Goal: Find contact information: Find contact information

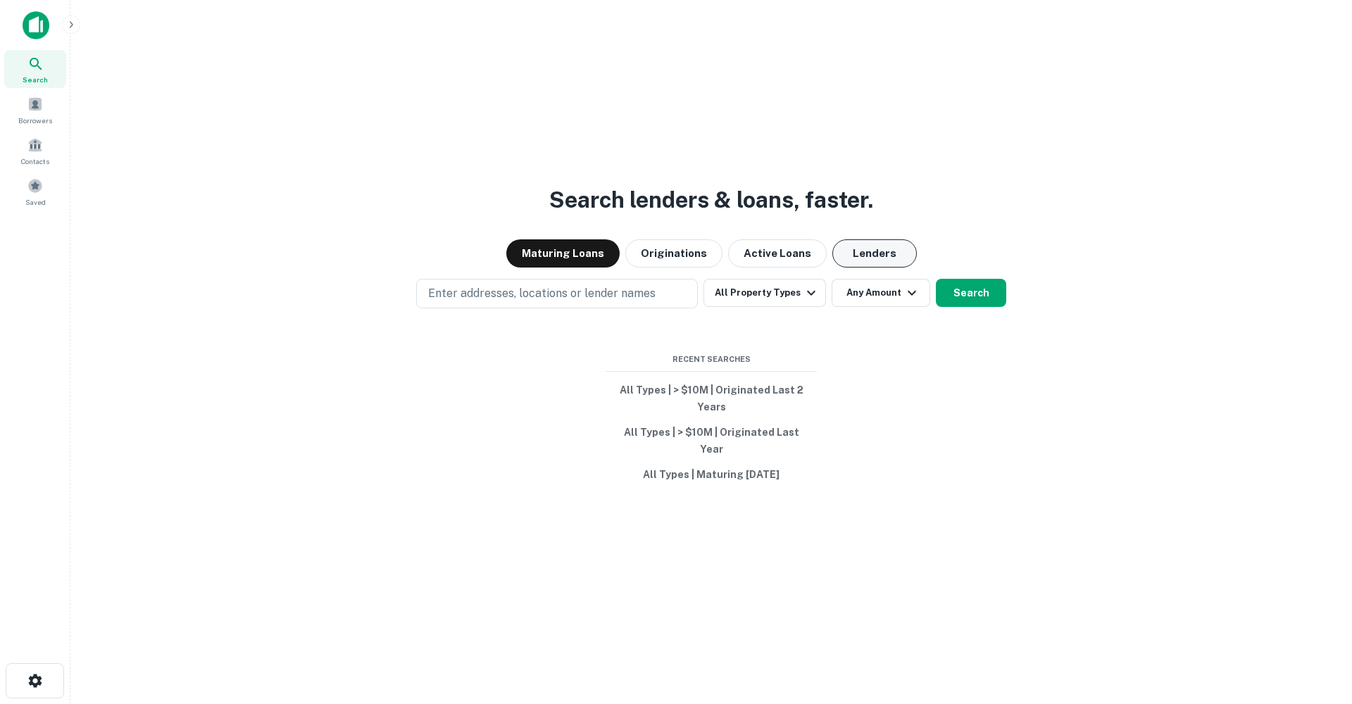
click at [884, 261] on button "Lenders" at bounding box center [875, 253] width 85 height 28
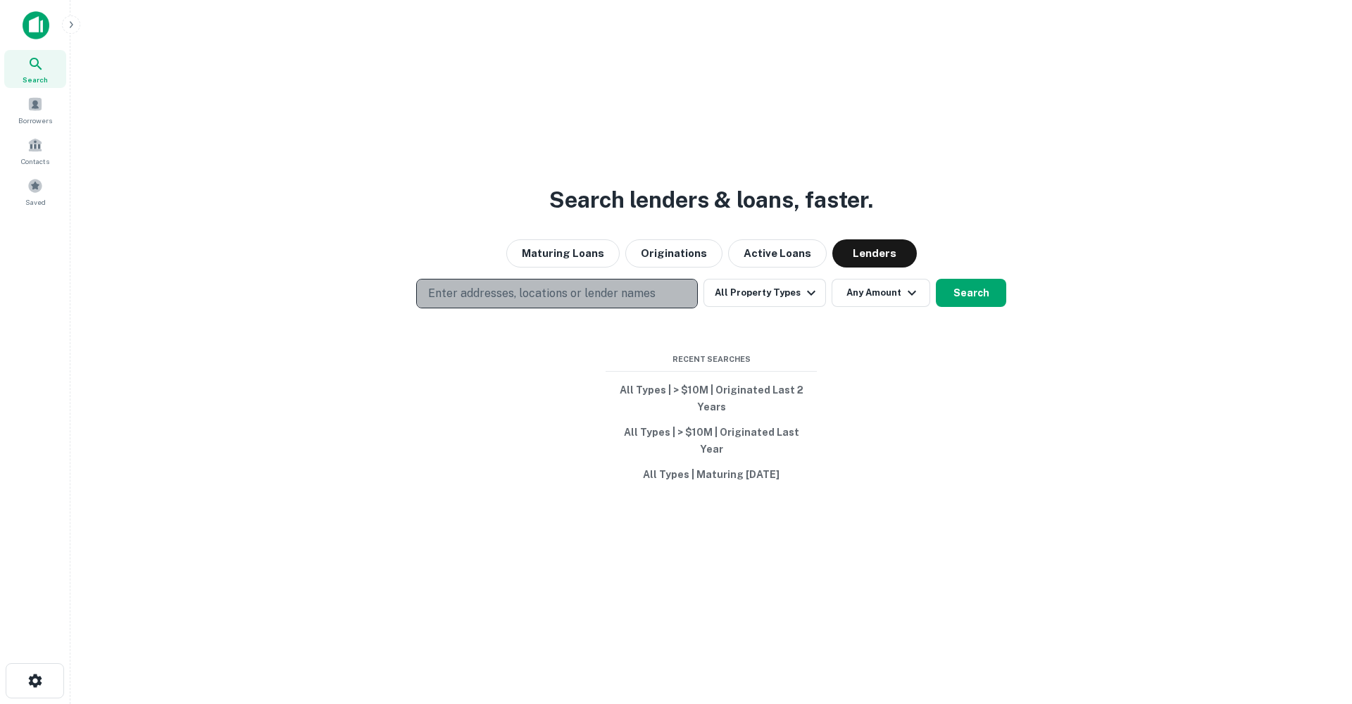
click at [516, 298] on p "Enter addresses, locations or lender names" at bounding box center [541, 293] width 227 height 17
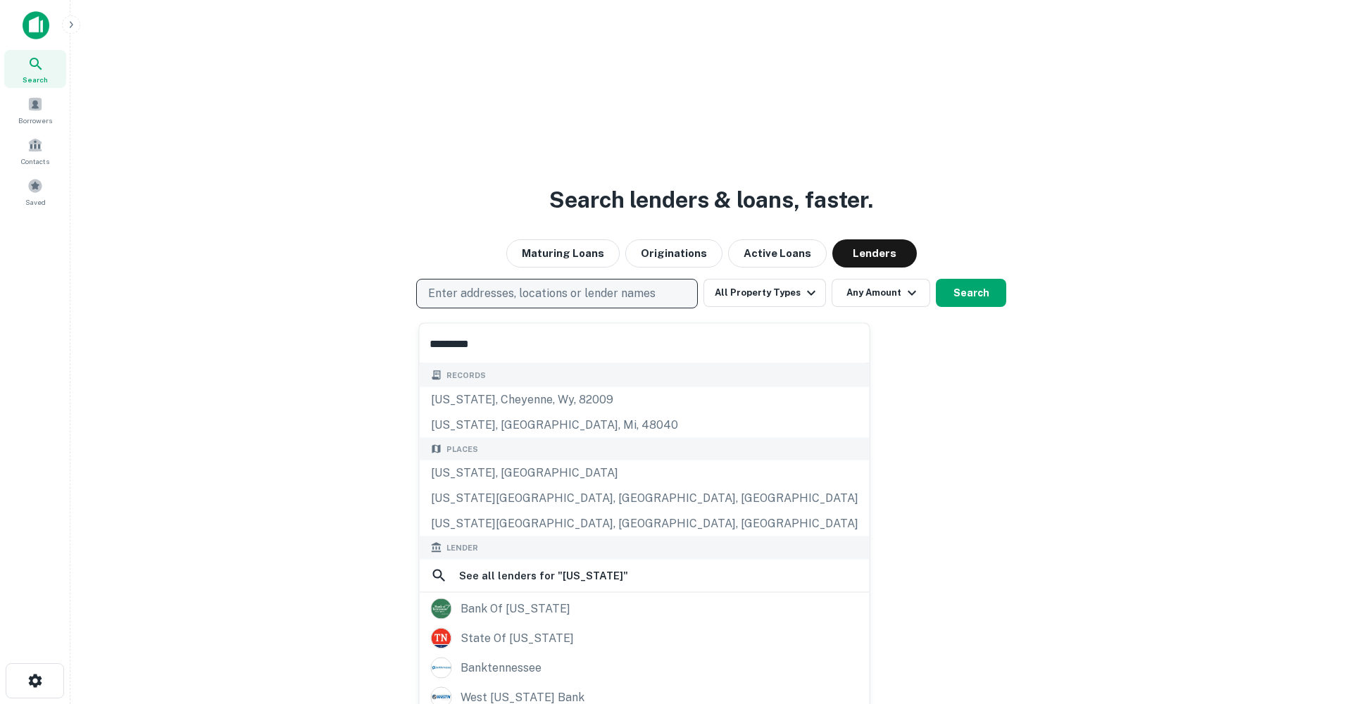
type input "*********"
drag, startPoint x: 516, startPoint y: 298, endPoint x: 478, endPoint y: 468, distance: 174.6
click at [478, 469] on div "Search lenders & loans, faster. Maturing Loans Originations Active Loans Lender…" at bounding box center [711, 386] width 1259 height 704
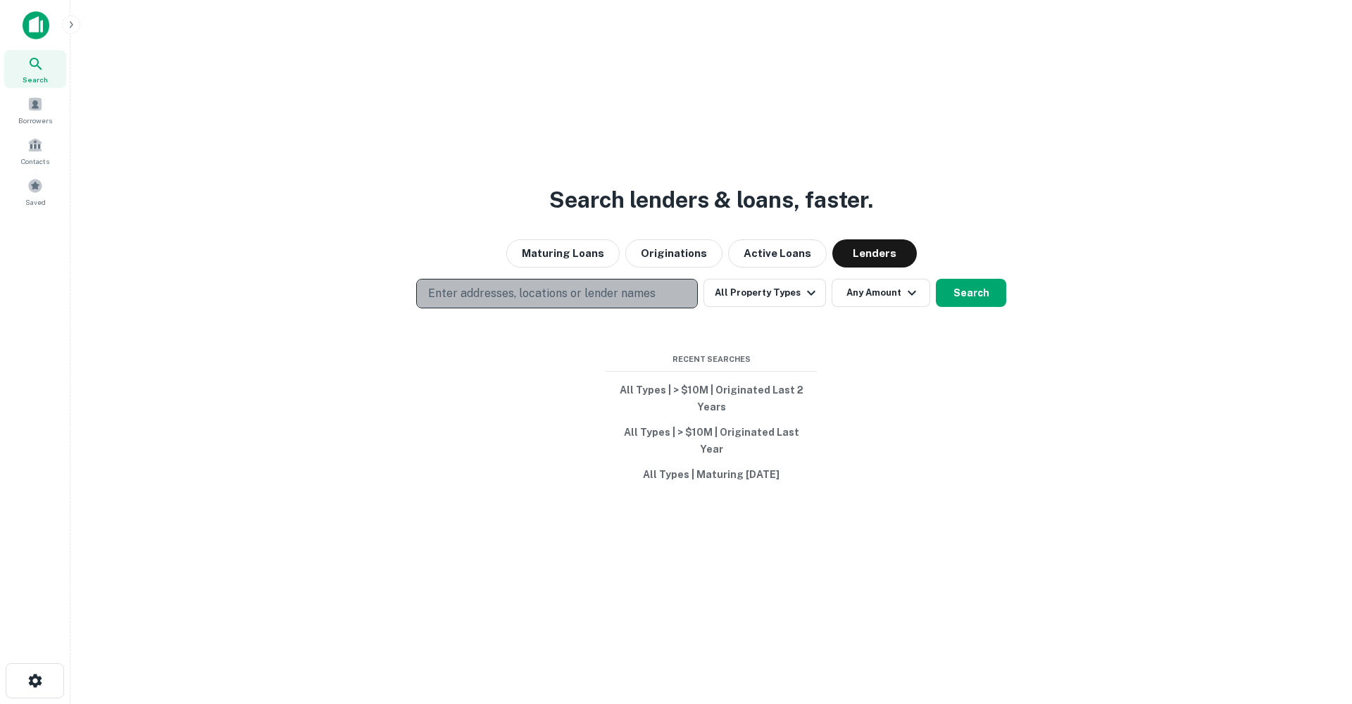
click at [581, 302] on p "Enter addresses, locations or lender names" at bounding box center [541, 293] width 227 height 17
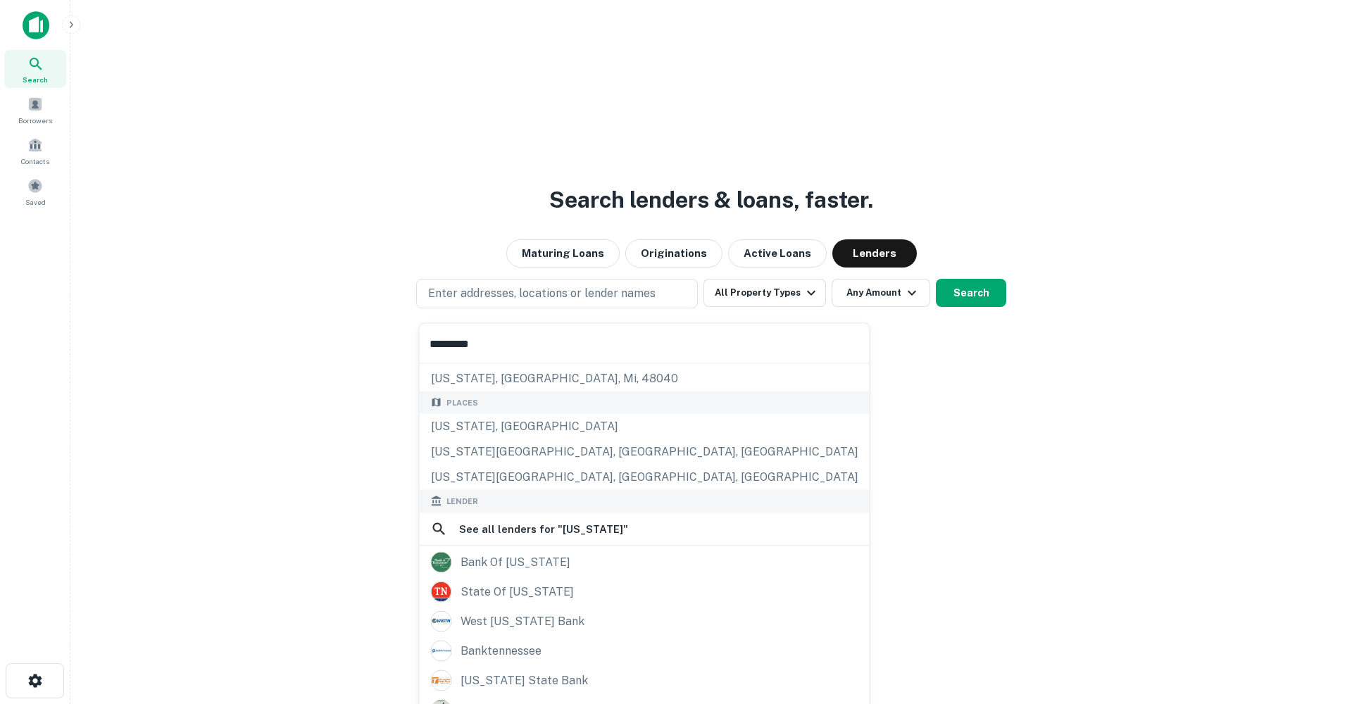
scroll to position [62, 0]
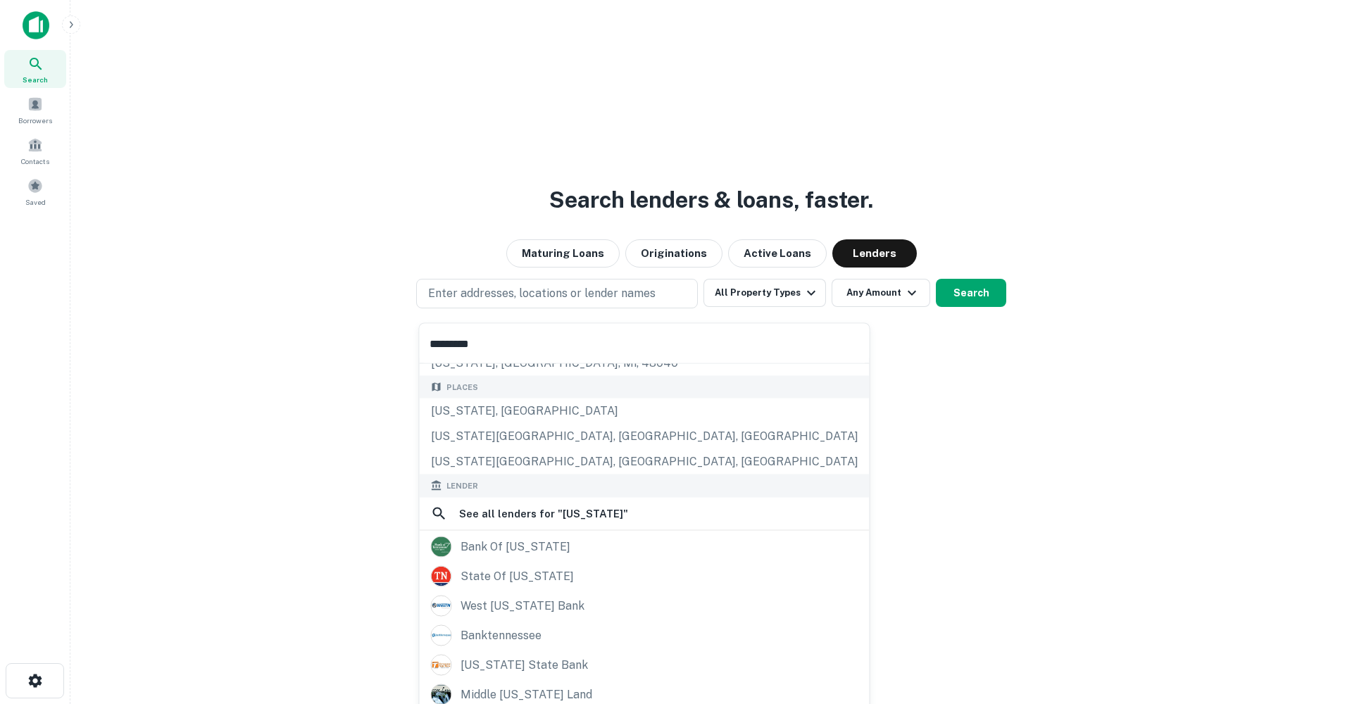
click at [1025, 462] on div "Search lenders & loans, faster. Maturing Loans Originations Active Loans Lender…" at bounding box center [711, 386] width 1259 height 704
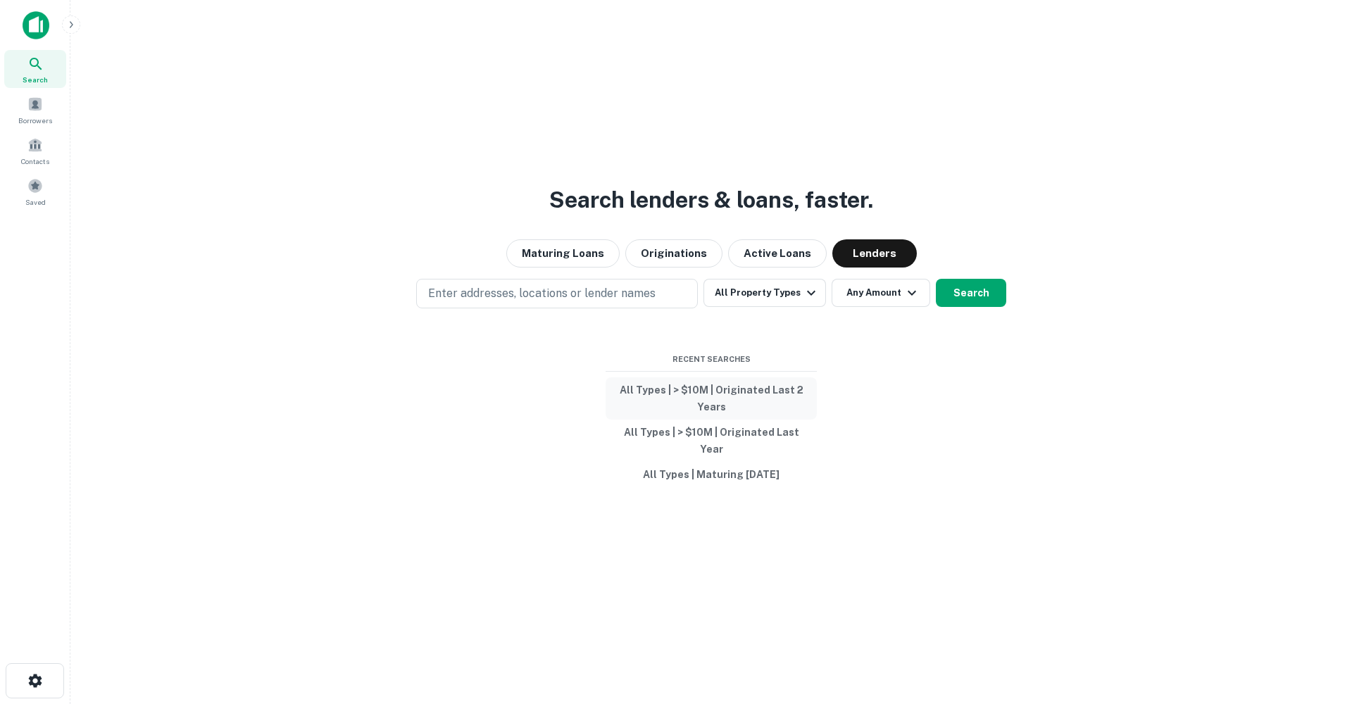
click at [737, 397] on button "All Types | > $10M | Originated Last 2 Years" at bounding box center [711, 399] width 211 height 42
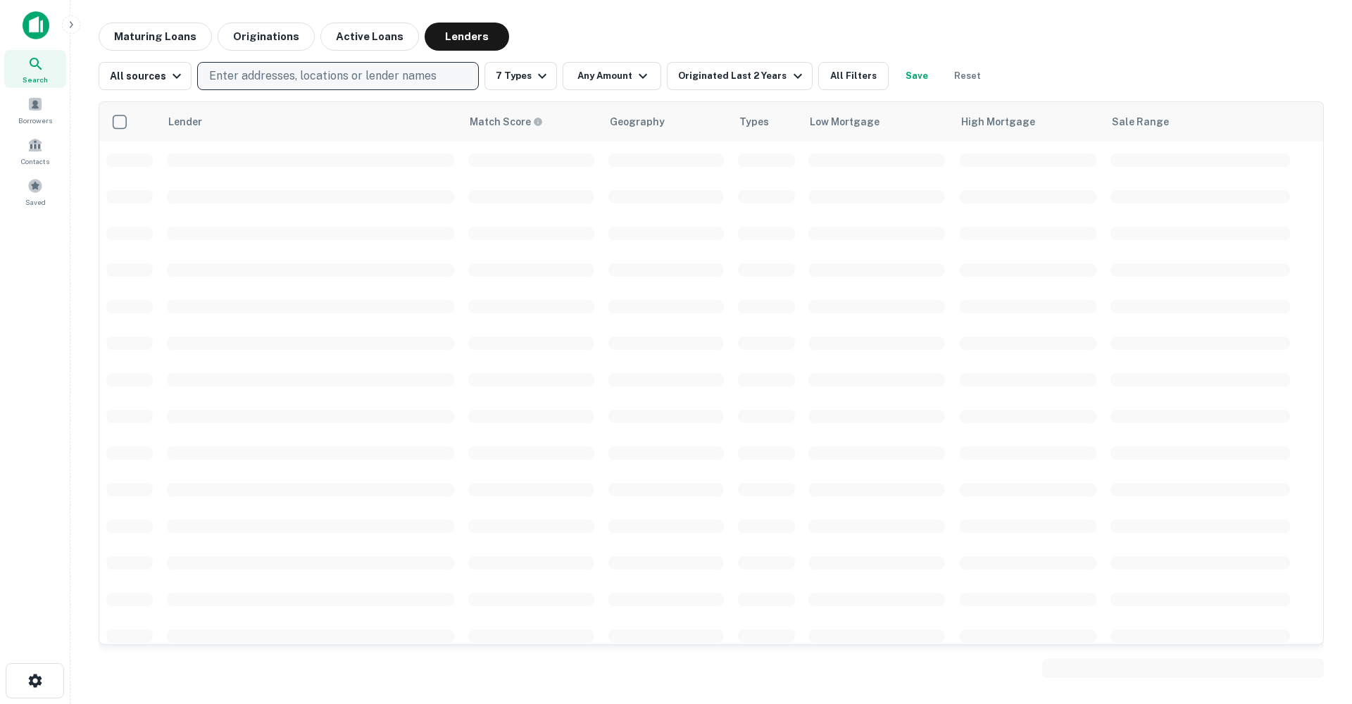
click at [352, 75] on p "Enter addresses, locations or lender names" at bounding box center [322, 76] width 227 height 17
type input "*********"
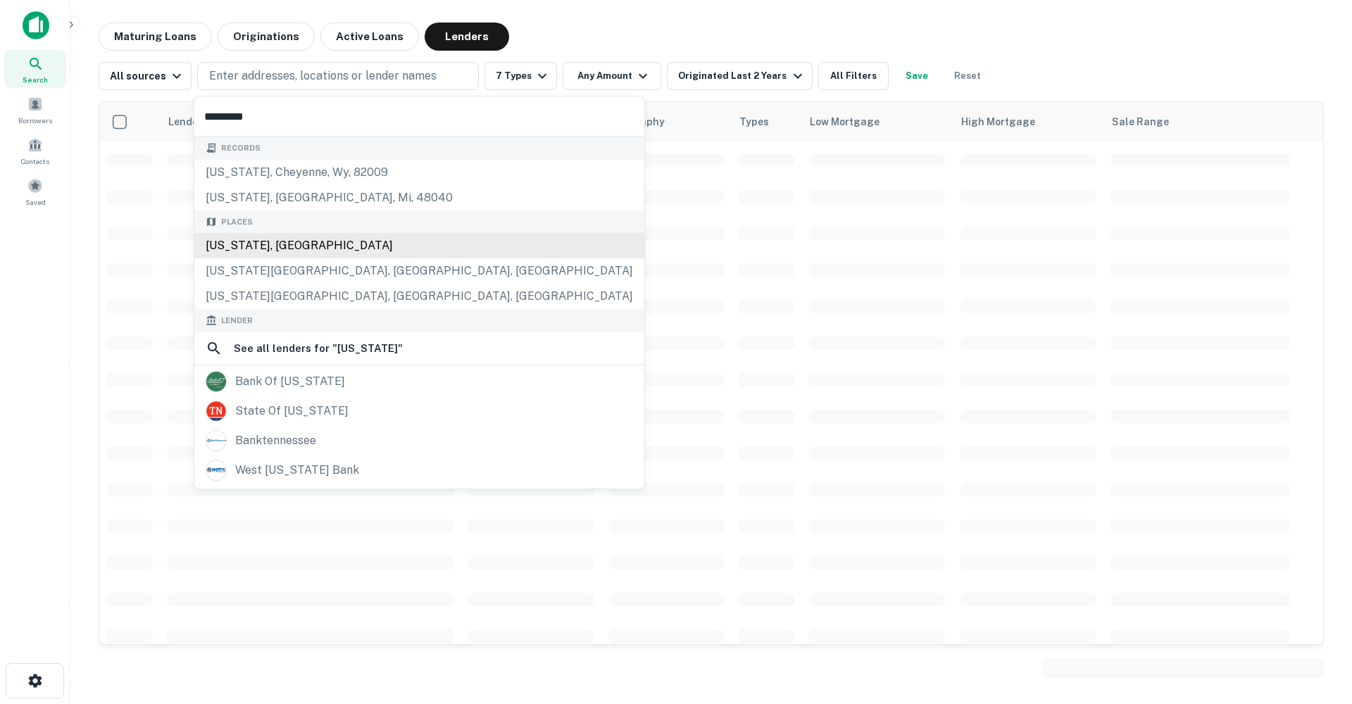
click at [289, 246] on div "[US_STATE], [GEOGRAPHIC_DATA]" at bounding box center [419, 245] width 450 height 25
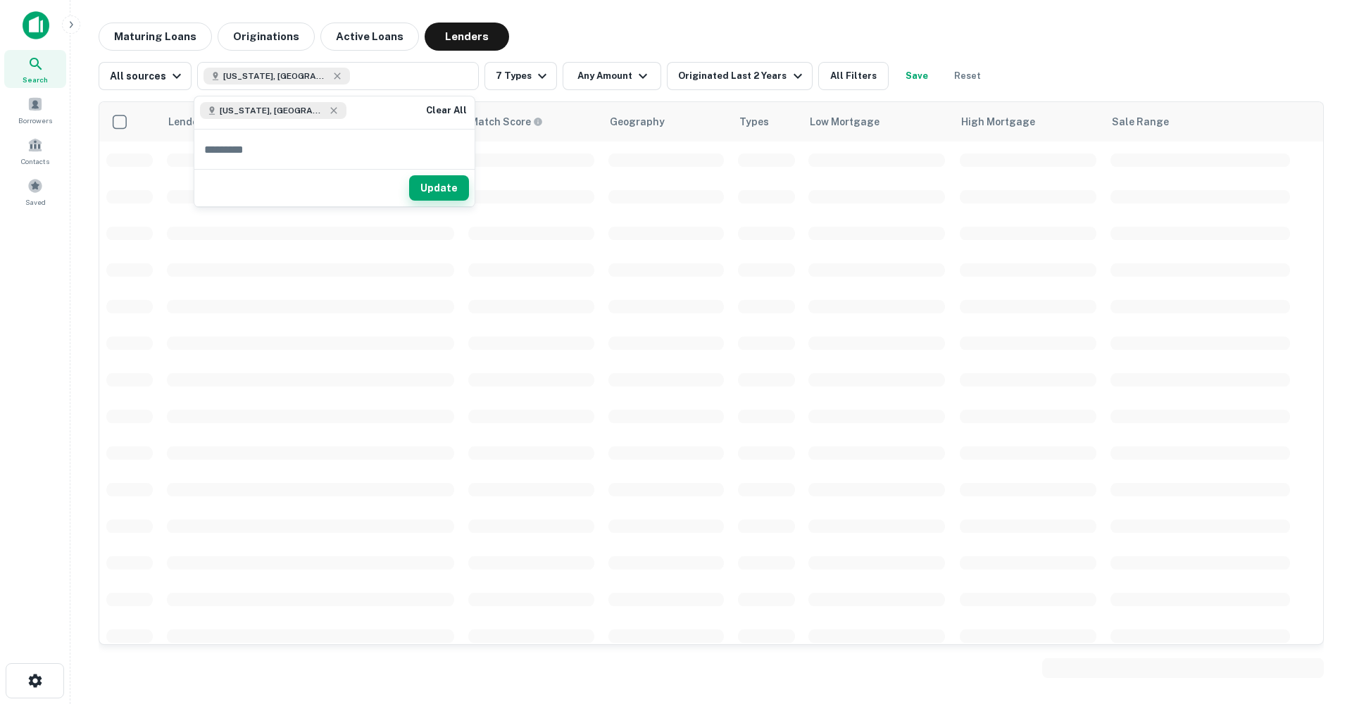
click at [440, 189] on button "Update" at bounding box center [439, 187] width 60 height 25
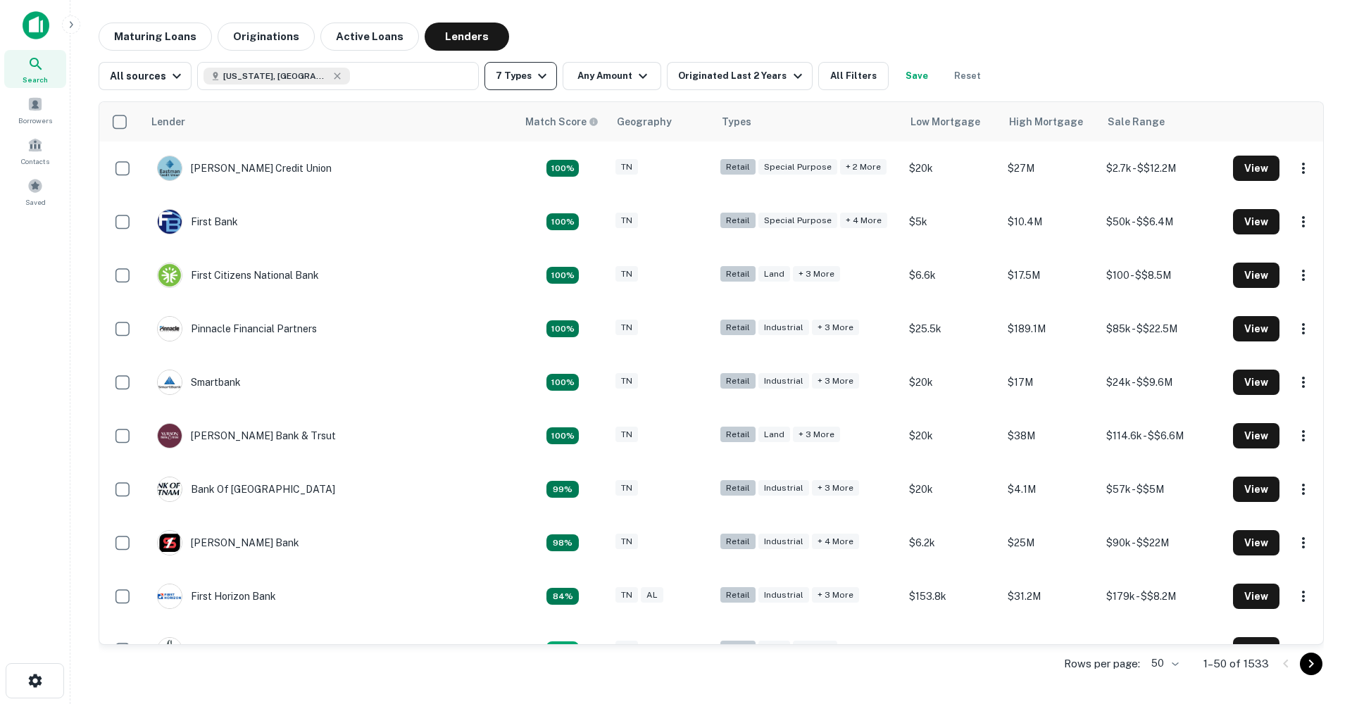
click at [516, 70] on button "7 Types" at bounding box center [521, 76] width 73 height 28
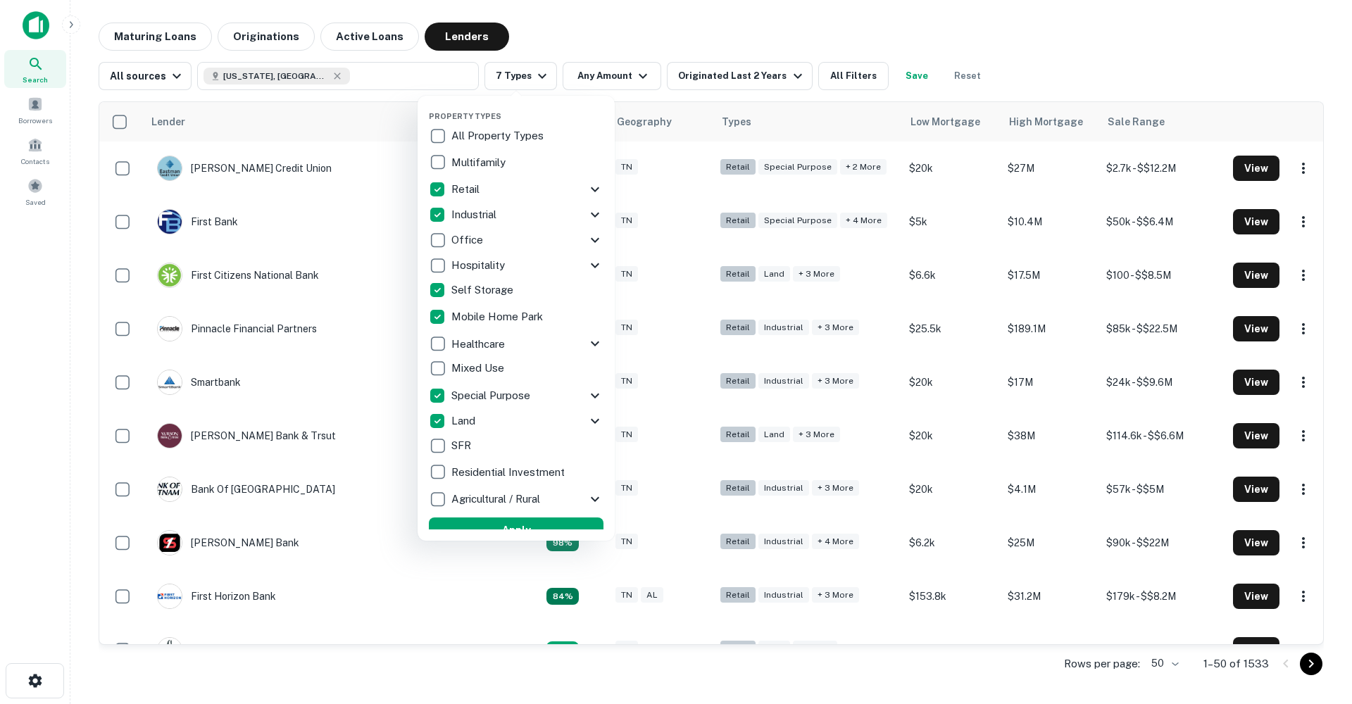
click at [517, 70] on div at bounding box center [676, 352] width 1352 height 704
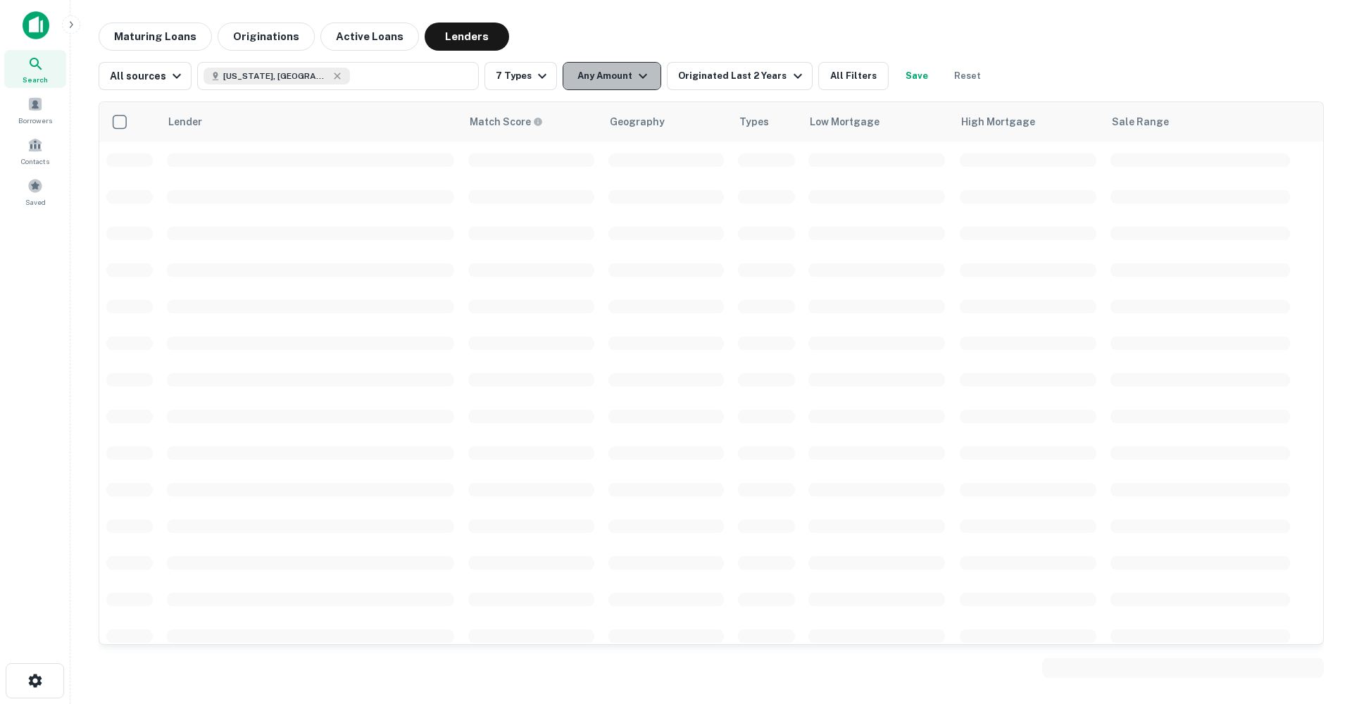
click at [604, 77] on button "Any Amount" at bounding box center [612, 76] width 99 height 28
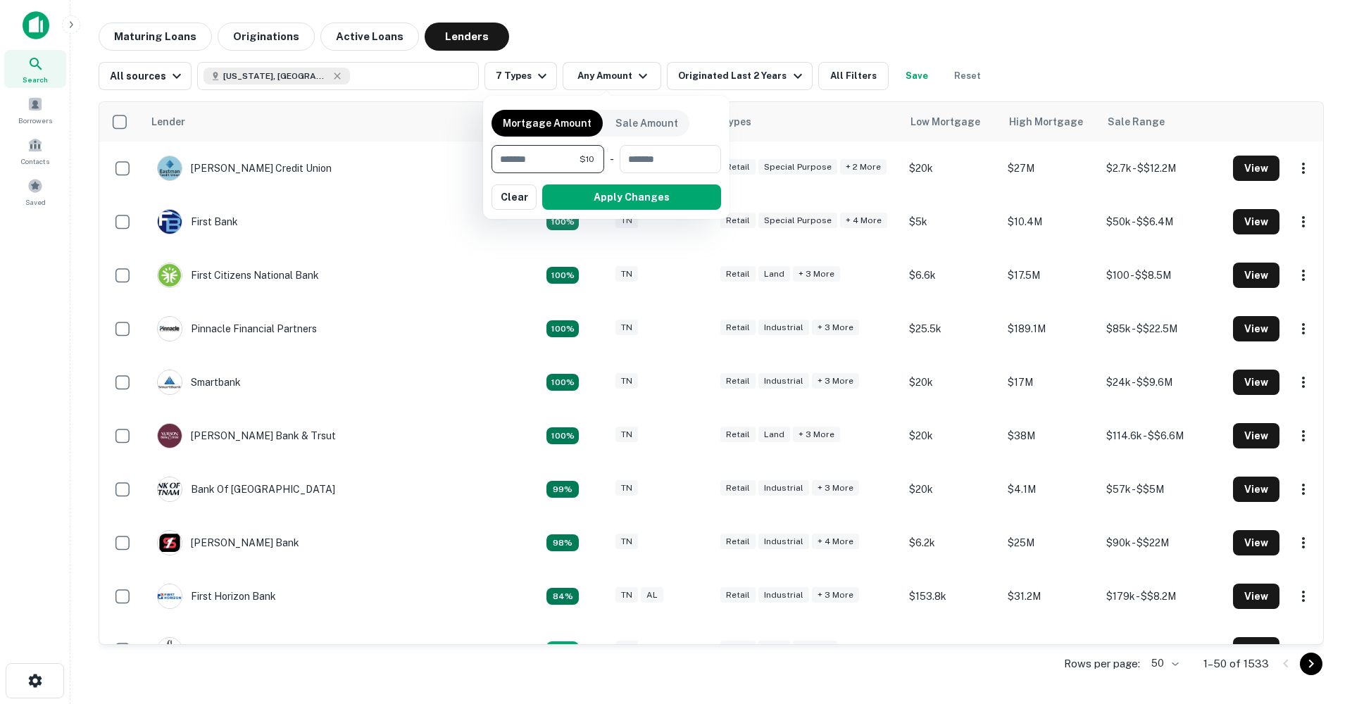
type input "*"
type input "*******"
click at [659, 197] on button "Apply Changes" at bounding box center [631, 197] width 179 height 25
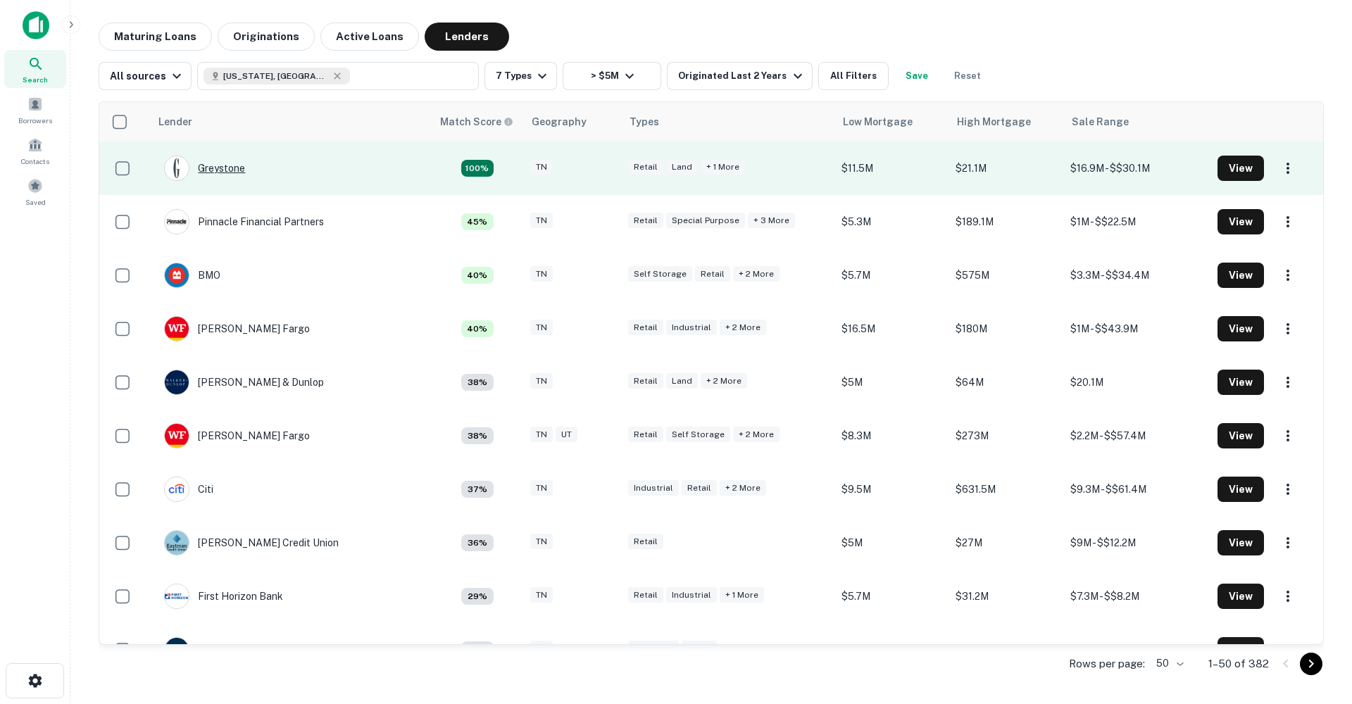
click at [238, 168] on div "Greystone" at bounding box center [204, 168] width 81 height 25
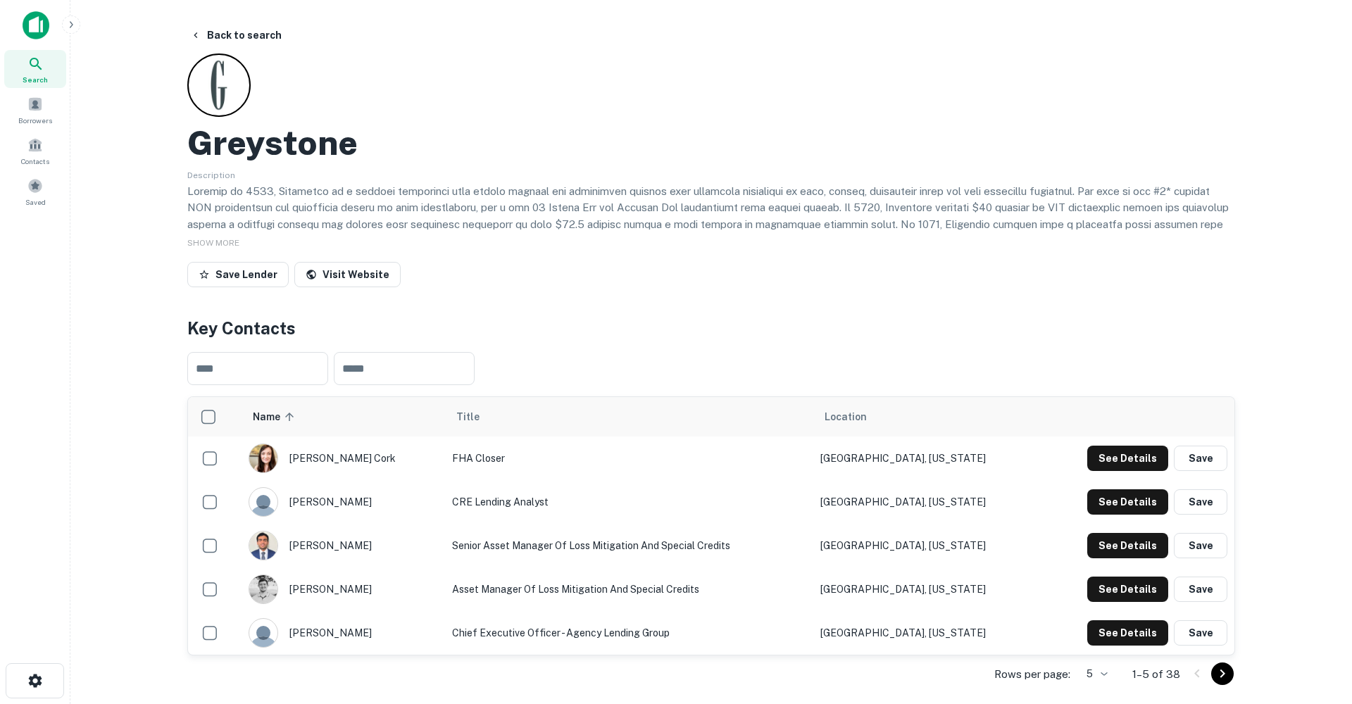
click at [220, 240] on span "SHOW MORE" at bounding box center [213, 243] width 52 height 10
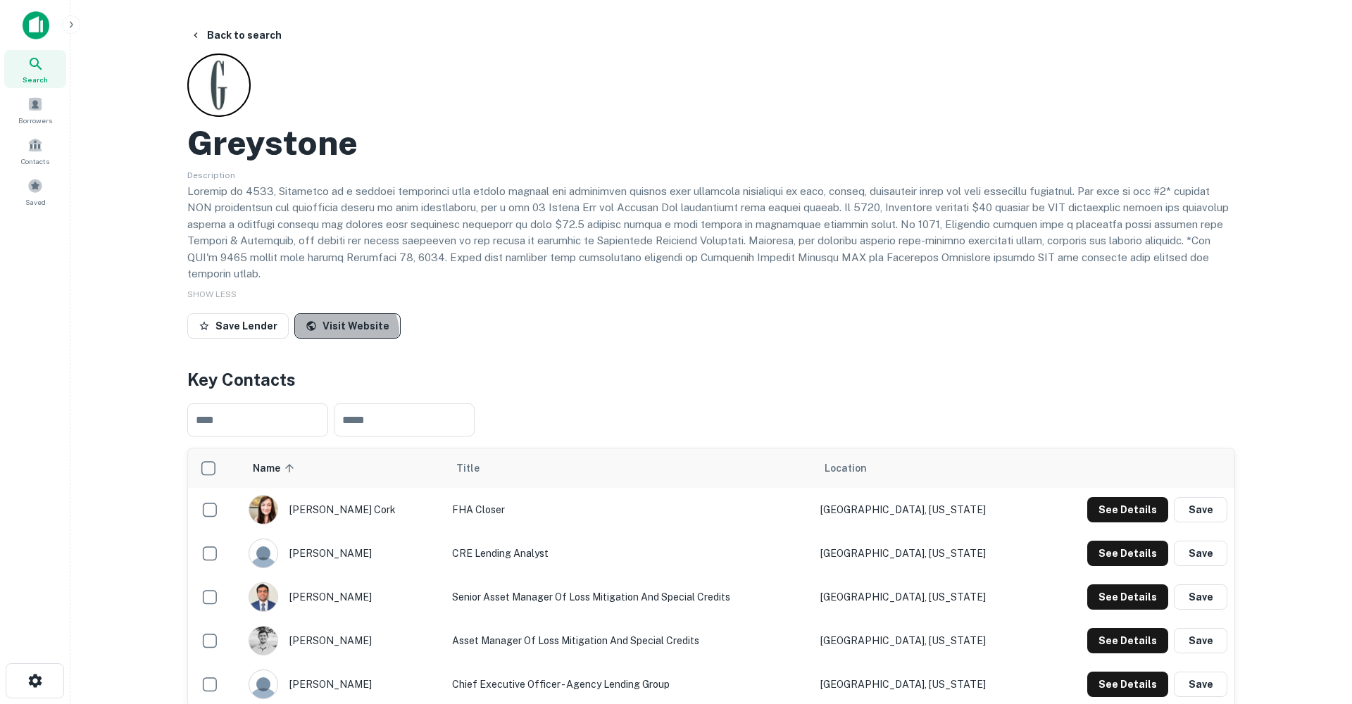
click at [341, 330] on link "Visit Website" at bounding box center [347, 325] width 106 height 25
click at [225, 27] on button "Back to search" at bounding box center [236, 35] width 103 height 25
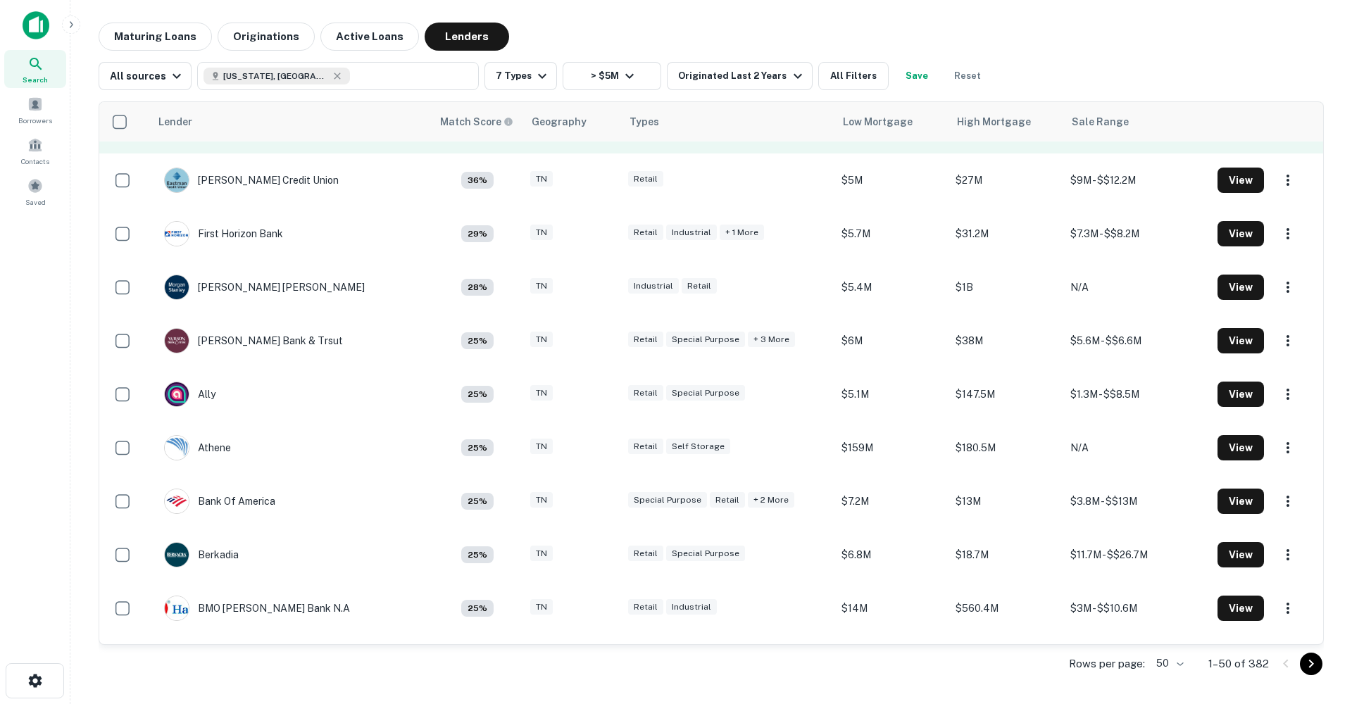
scroll to position [368, 0]
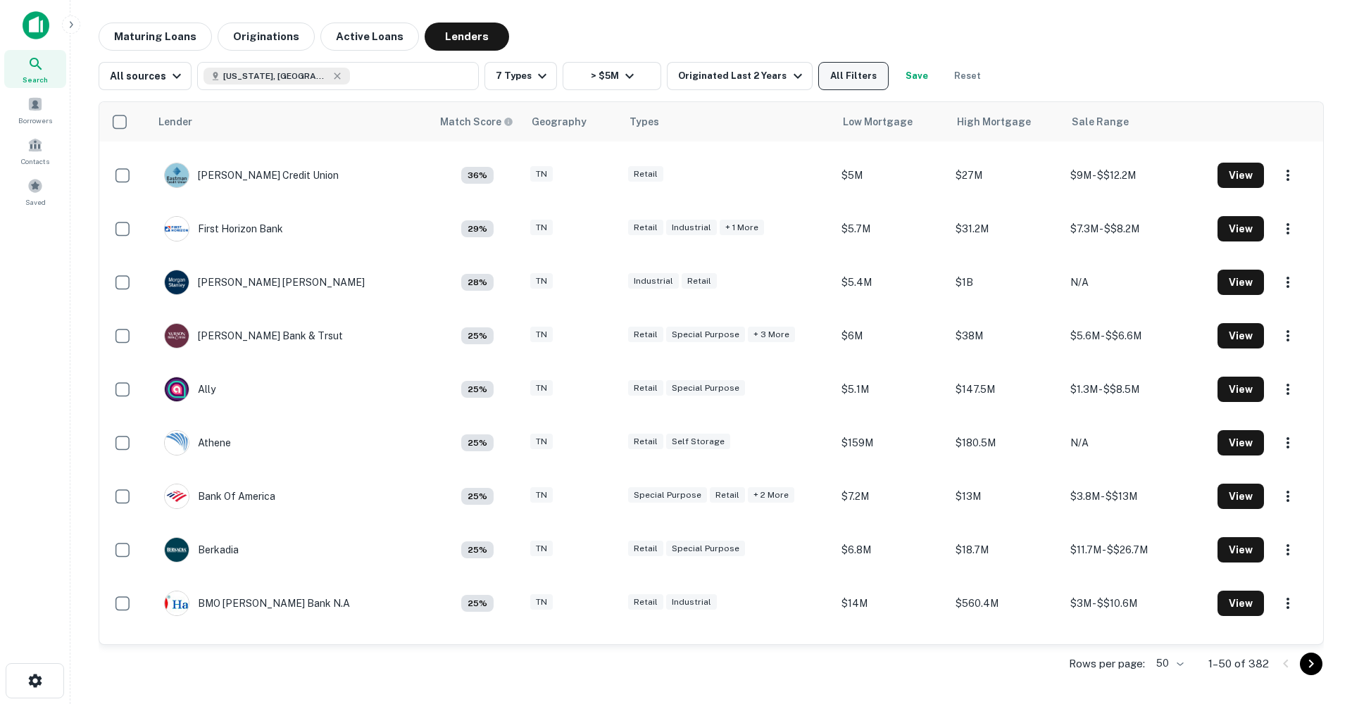
click at [829, 80] on button "All Filters" at bounding box center [853, 76] width 70 height 28
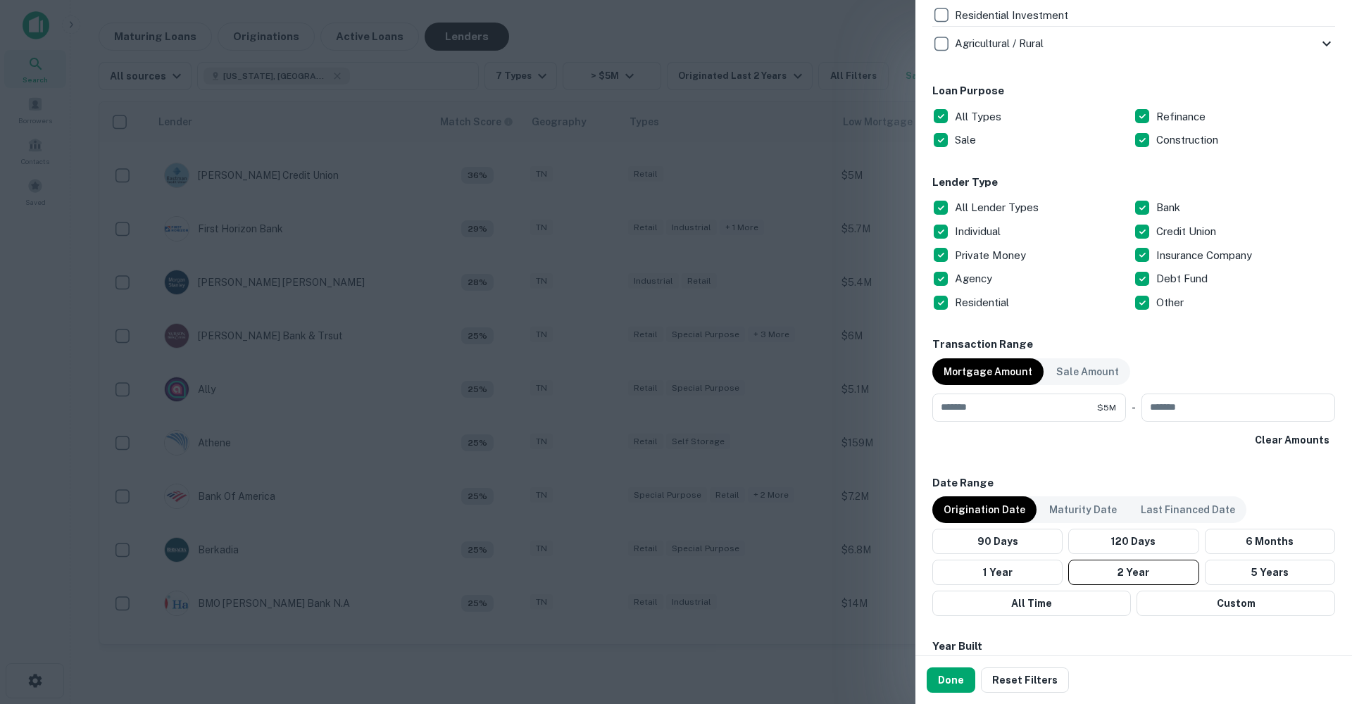
scroll to position [719, 0]
click at [957, 679] on button "Done" at bounding box center [951, 680] width 49 height 25
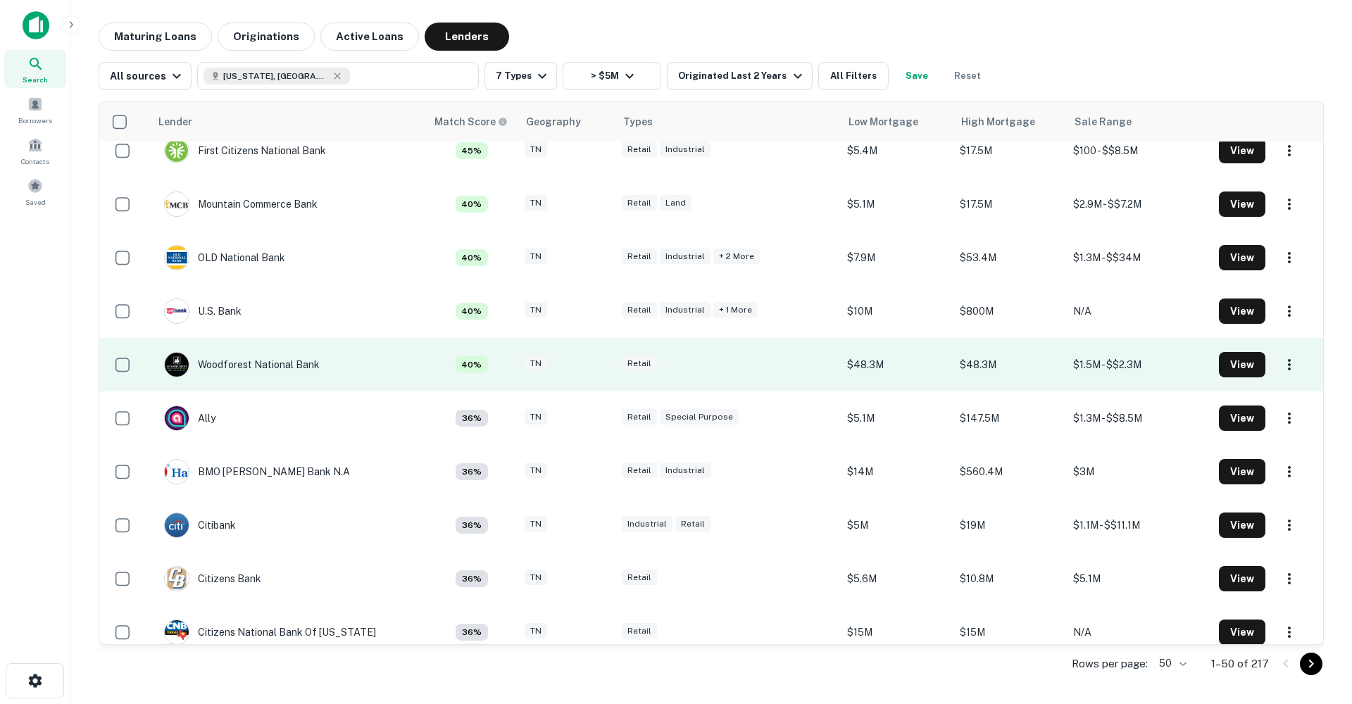
scroll to position [1309, 0]
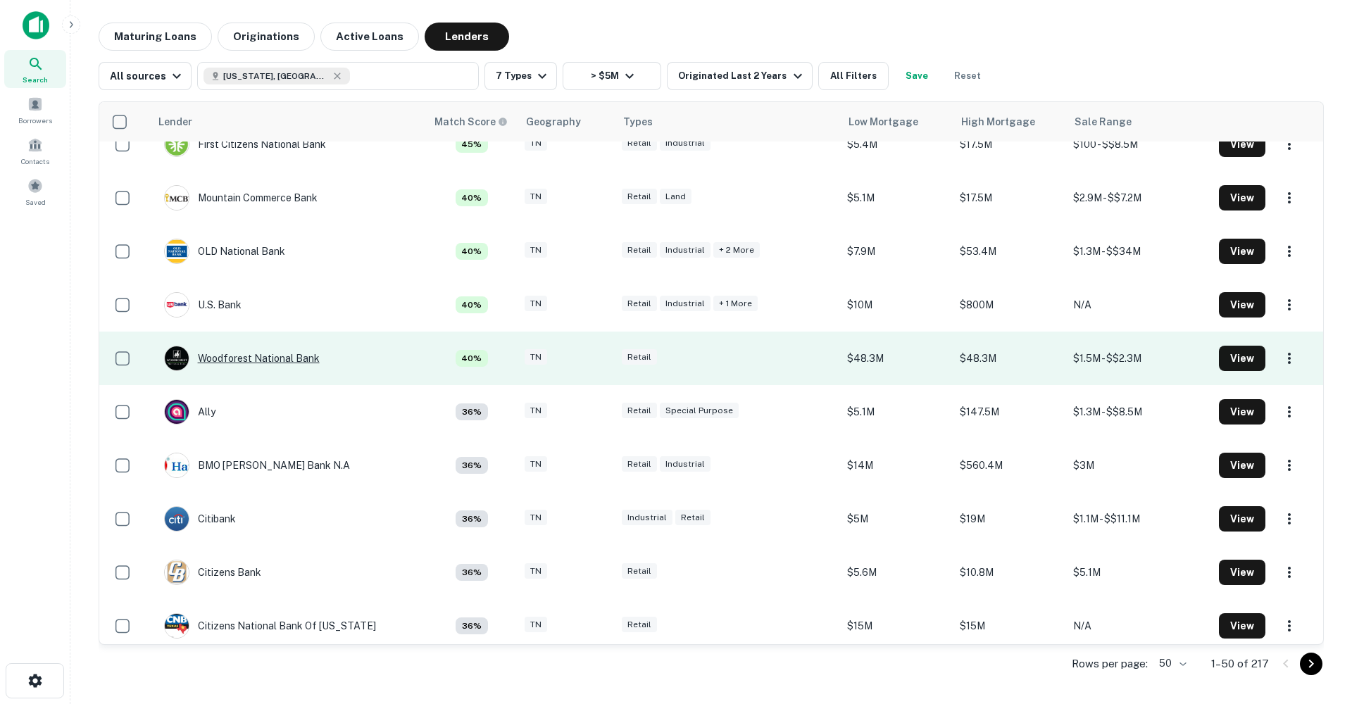
click at [235, 355] on div "Woodforest National Bank" at bounding box center [242, 358] width 156 height 25
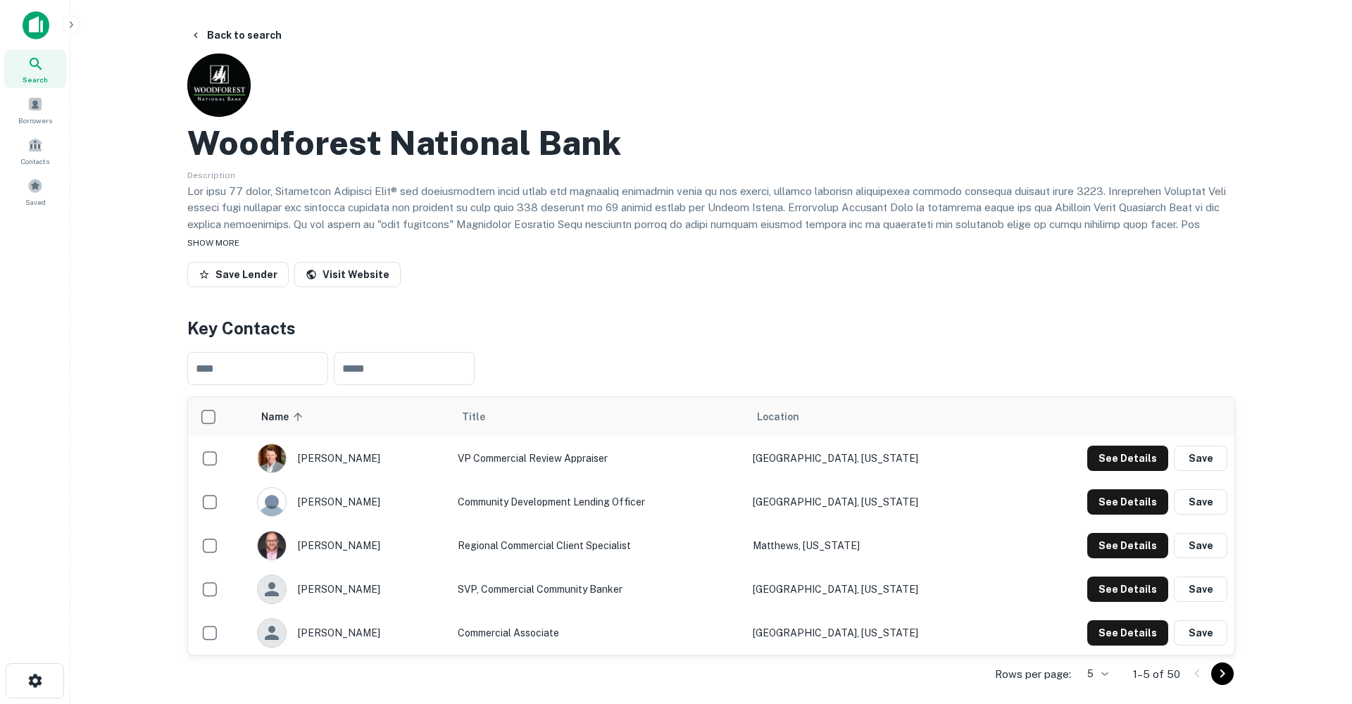
click at [215, 240] on span "SHOW MORE" at bounding box center [213, 243] width 52 height 10
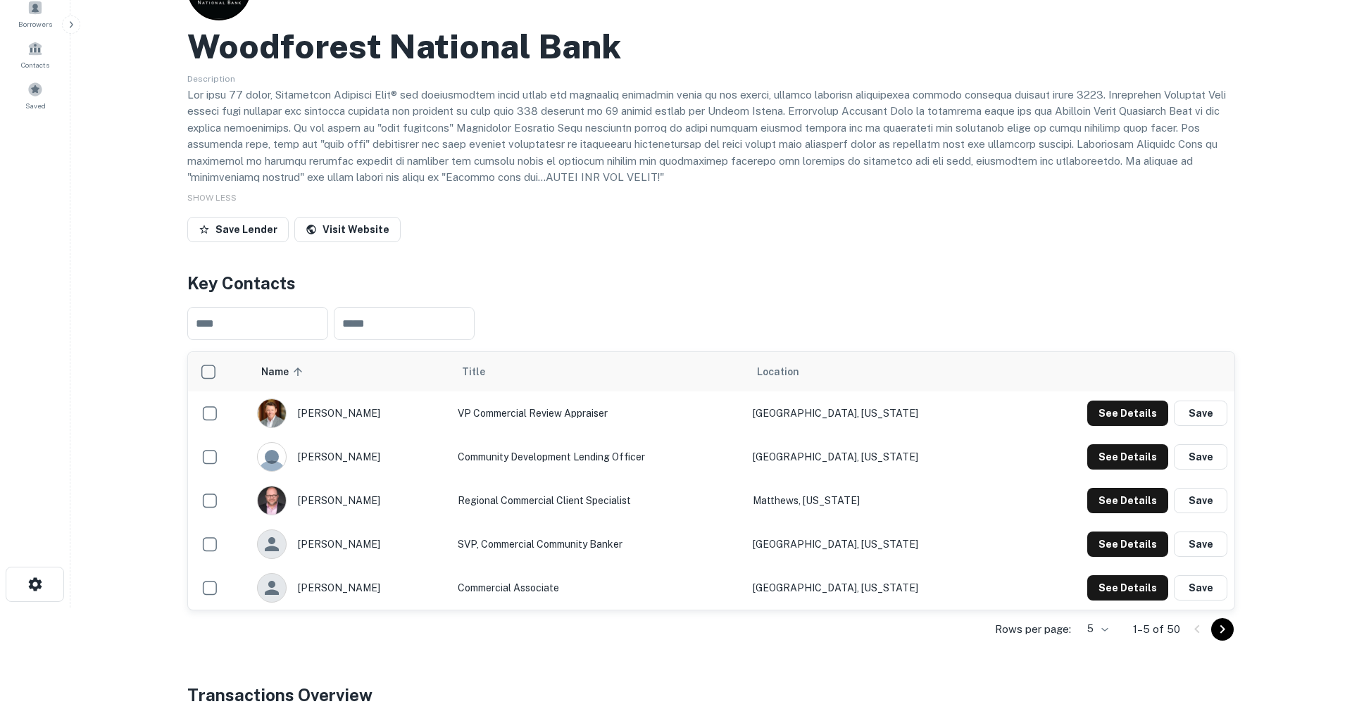
scroll to position [118, 0]
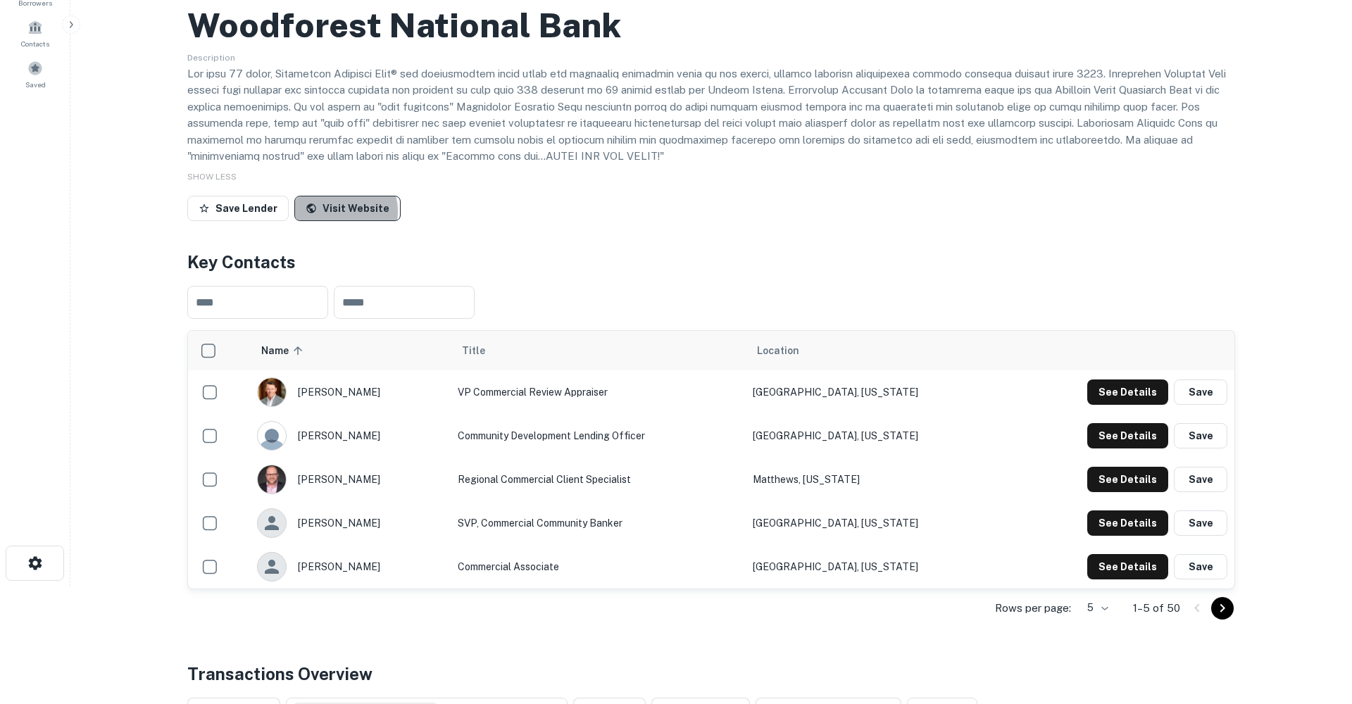
click at [339, 208] on link "Visit Website" at bounding box center [347, 208] width 106 height 25
click at [258, 209] on button "Save Lender" at bounding box center [237, 208] width 101 height 25
click at [1120, 478] on button "See Details" at bounding box center [1127, 479] width 81 height 25
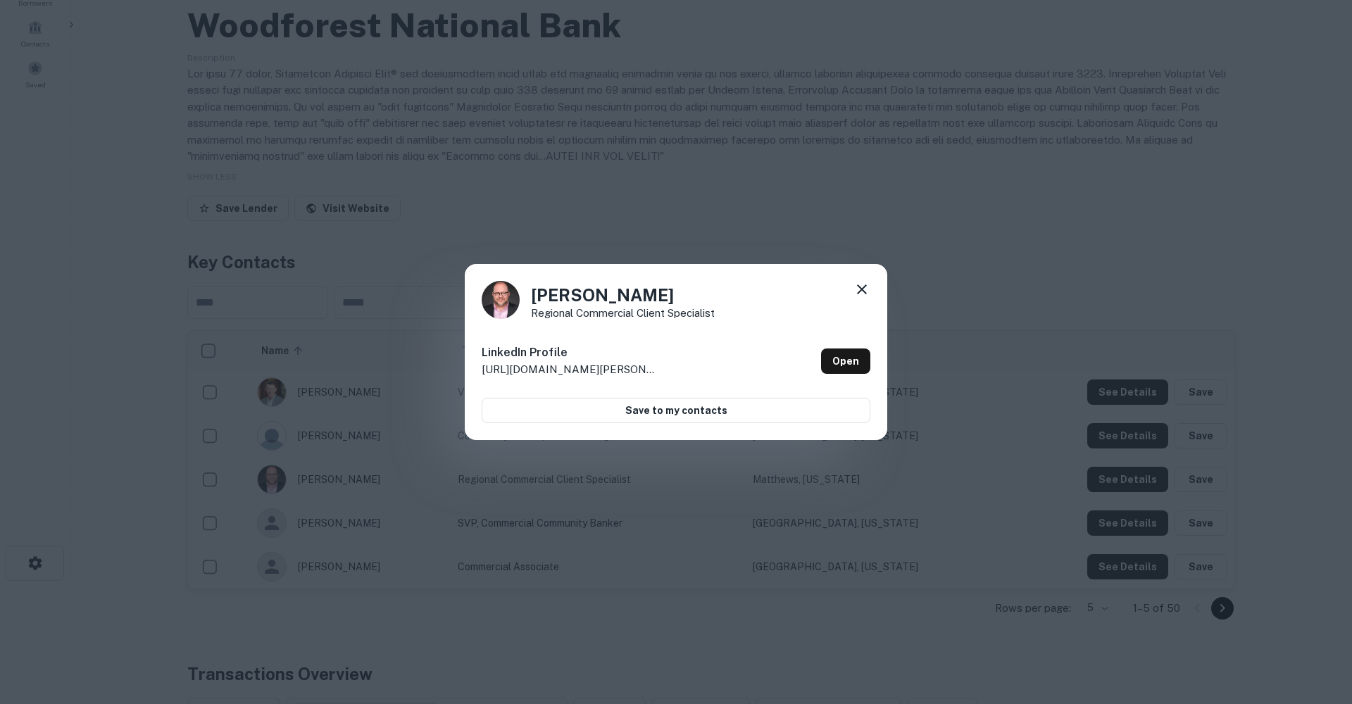
click at [864, 287] on icon at bounding box center [862, 290] width 10 height 10
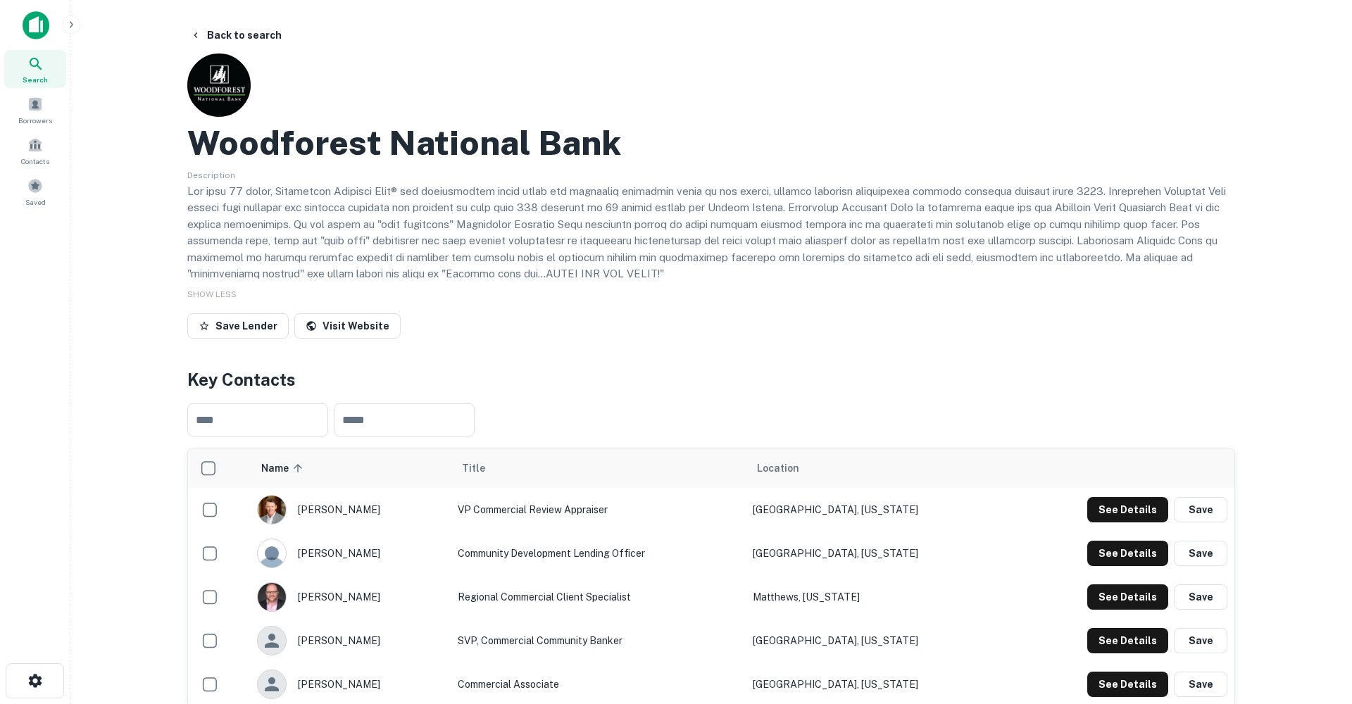
scroll to position [0, 0]
click at [240, 32] on button "Back to search" at bounding box center [236, 35] width 103 height 25
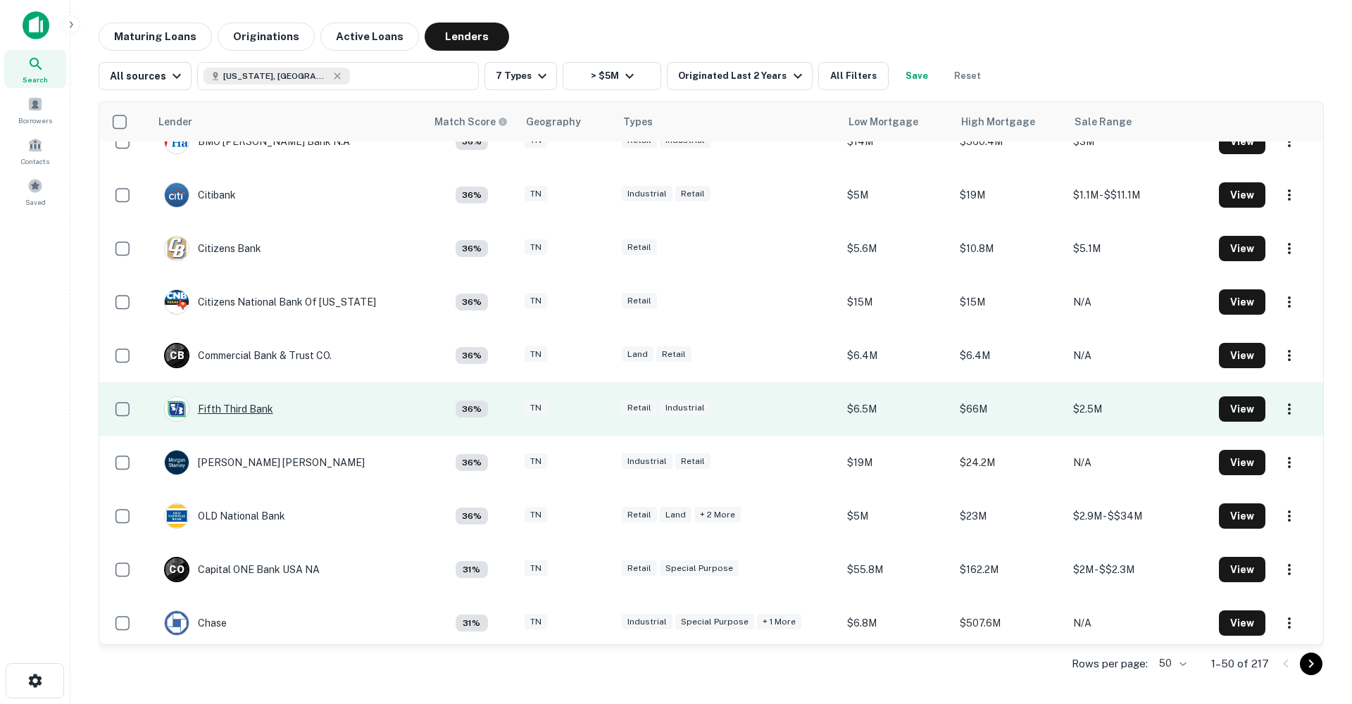
scroll to position [1635, 0]
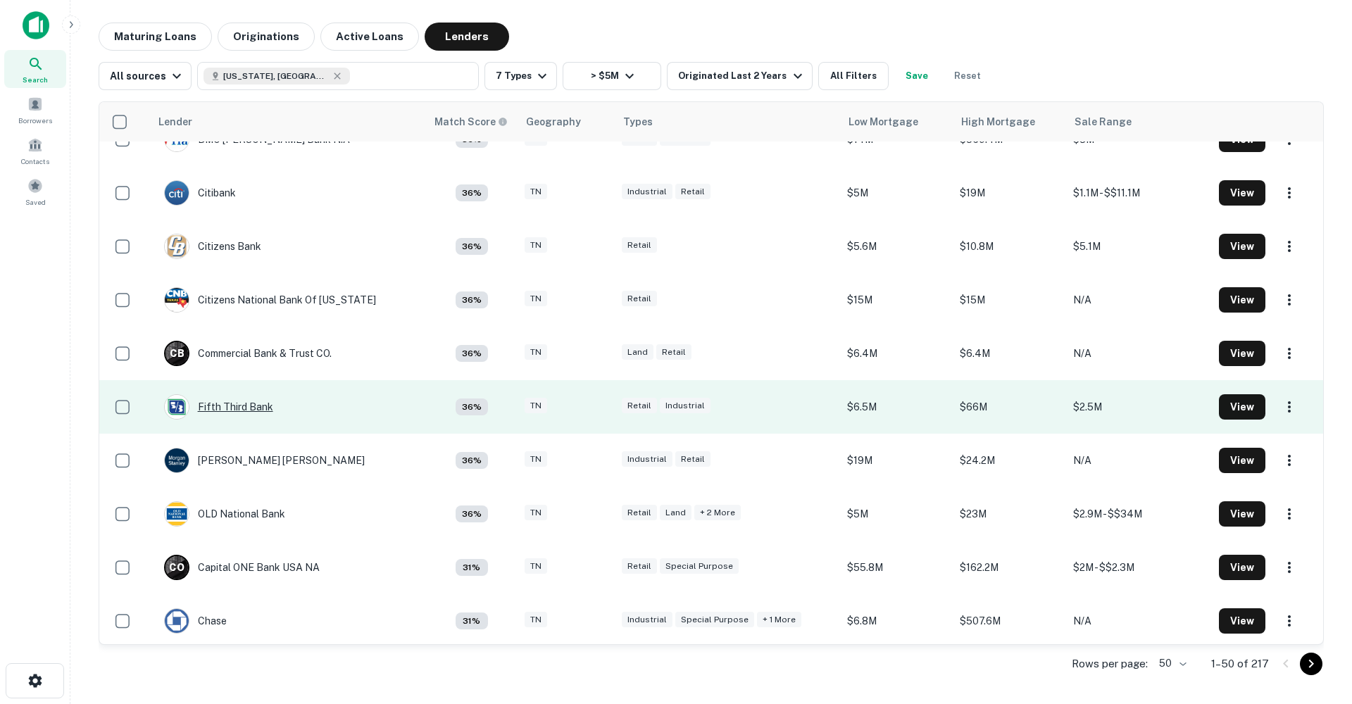
click at [251, 406] on div "Fifth Third Bank" at bounding box center [218, 406] width 109 height 25
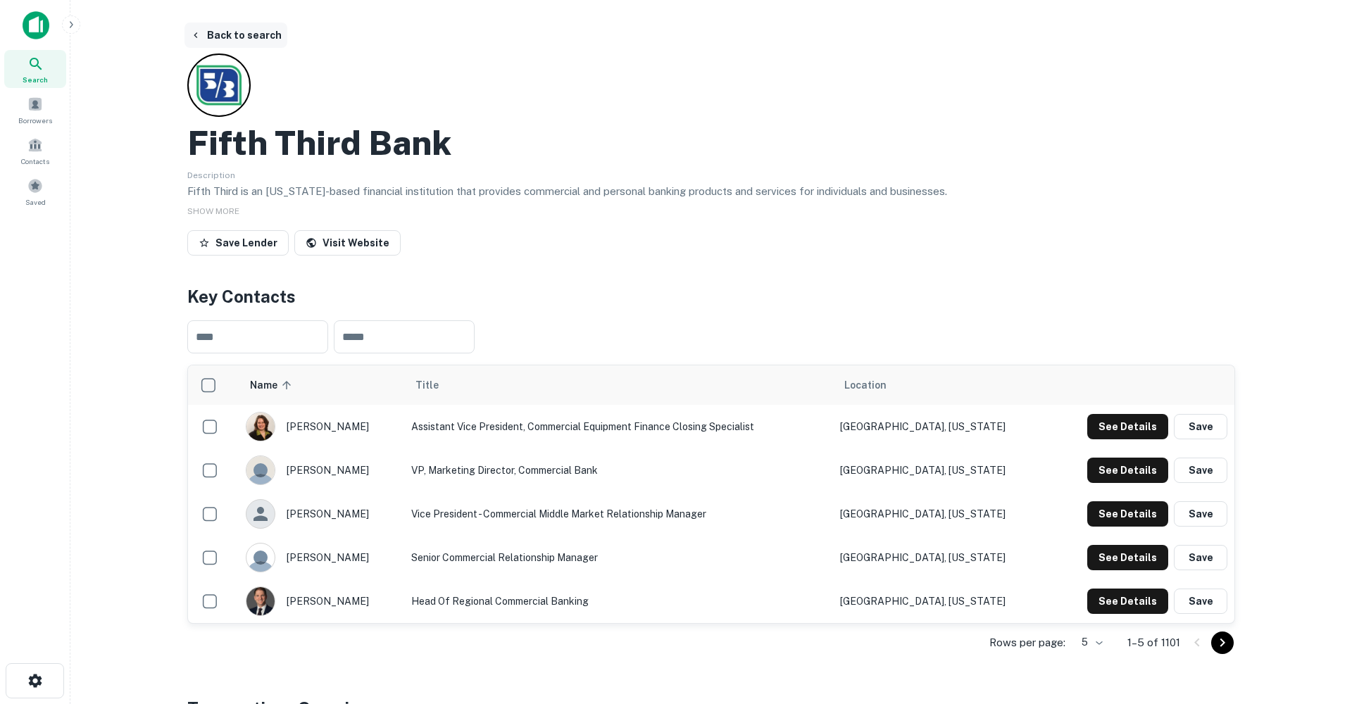
click at [208, 34] on button "Back to search" at bounding box center [236, 35] width 103 height 25
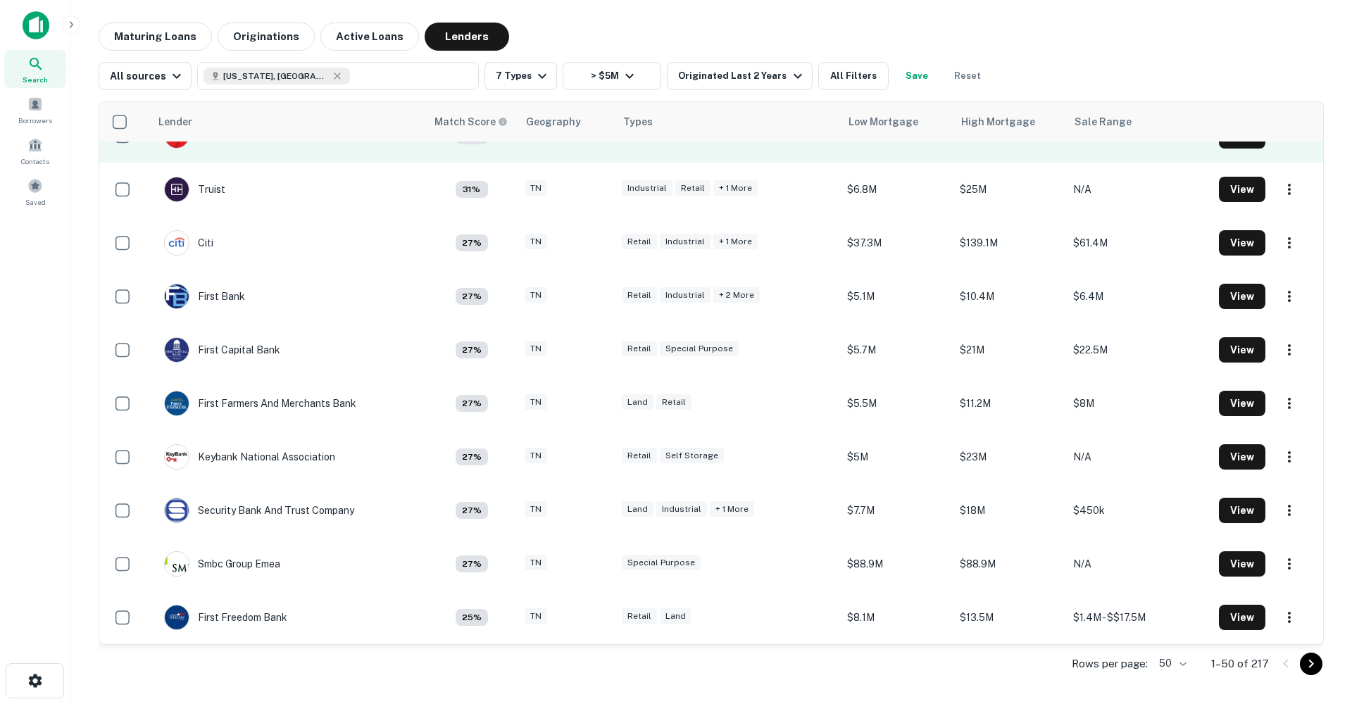
scroll to position [2174, 0]
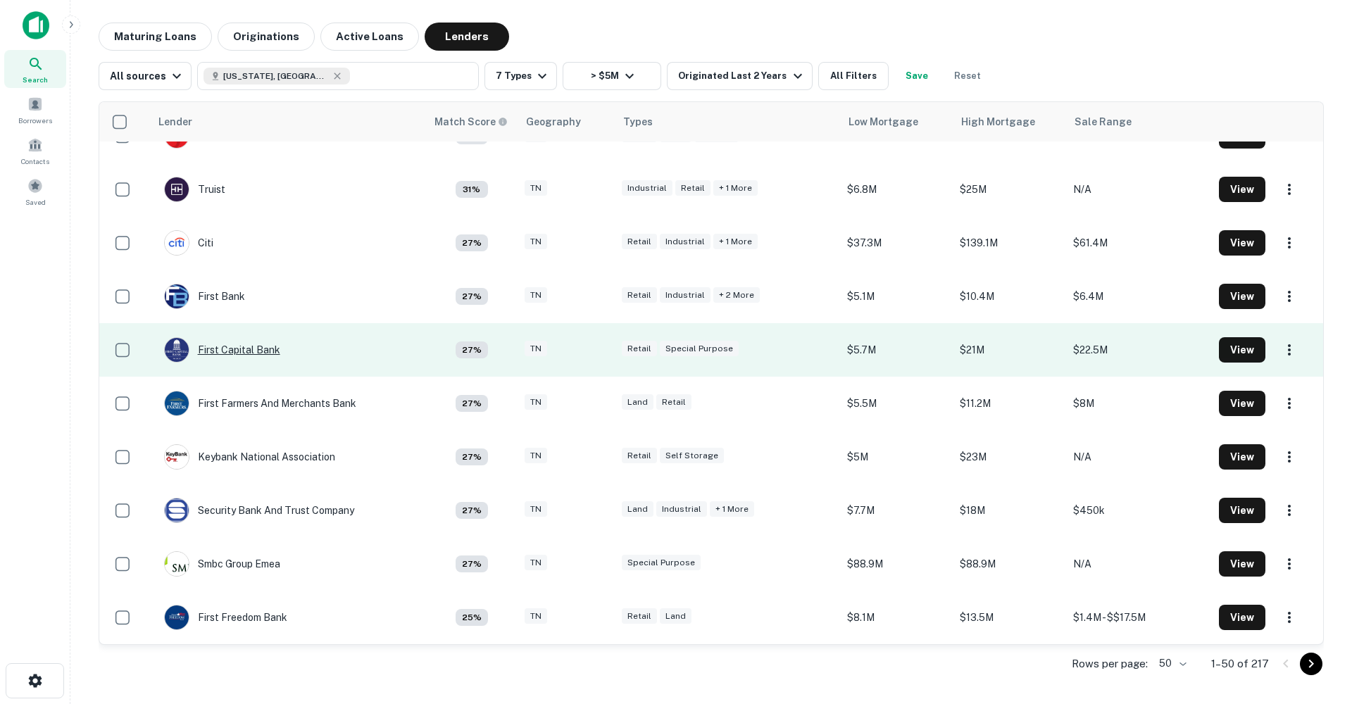
click at [249, 351] on div "First Capital Bank" at bounding box center [222, 349] width 116 height 25
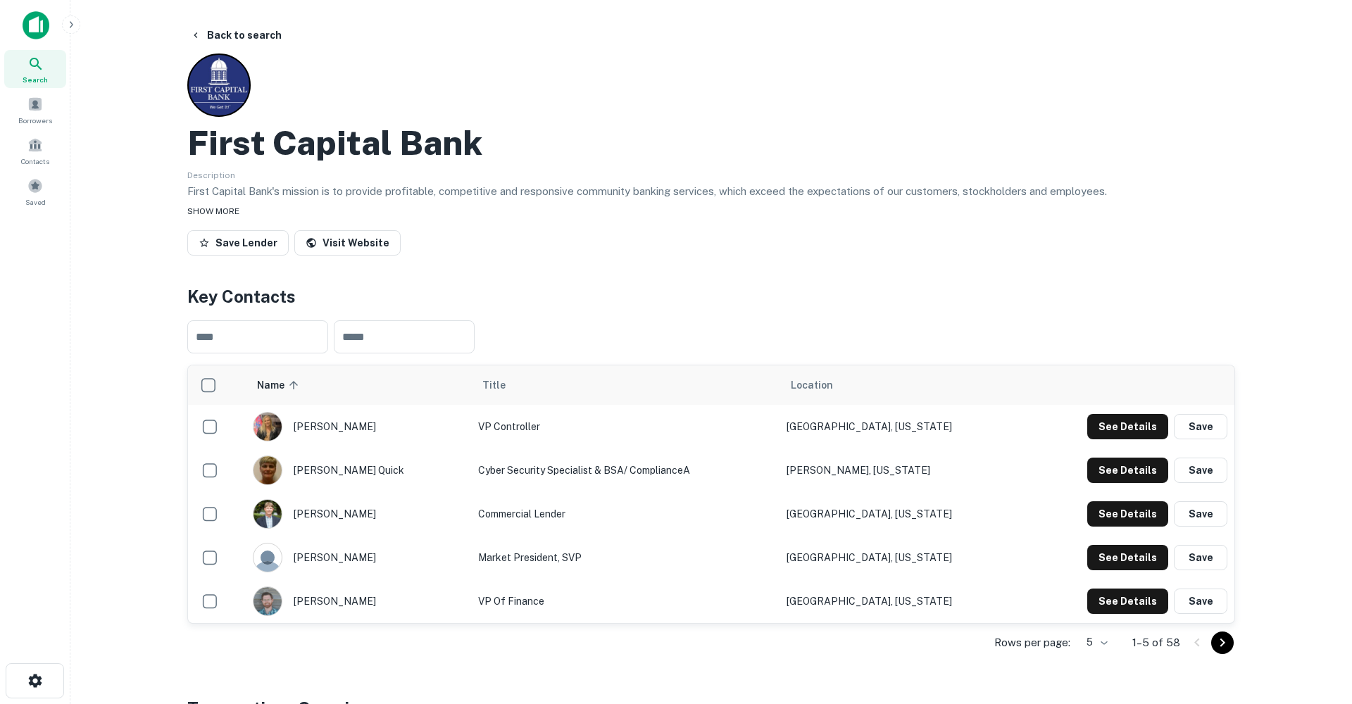
click at [226, 207] on span "SHOW MORE" at bounding box center [213, 211] width 52 height 10
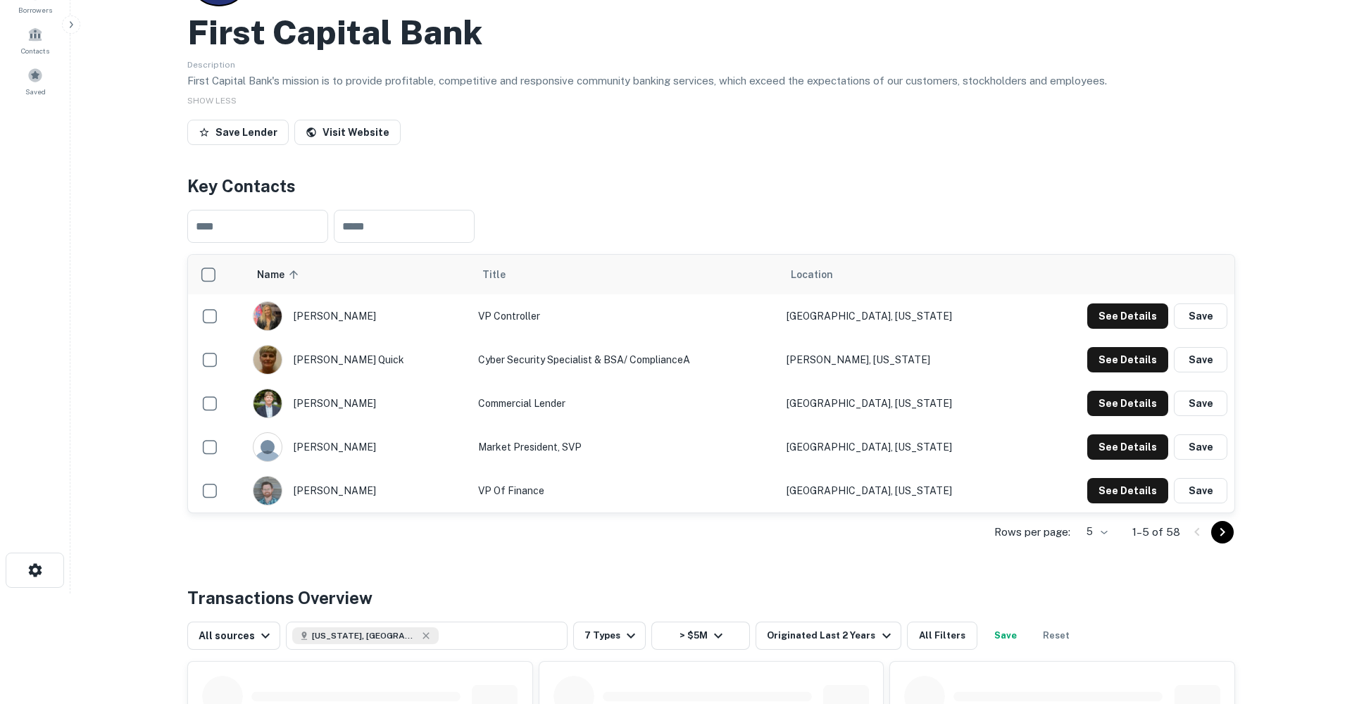
scroll to position [114, 0]
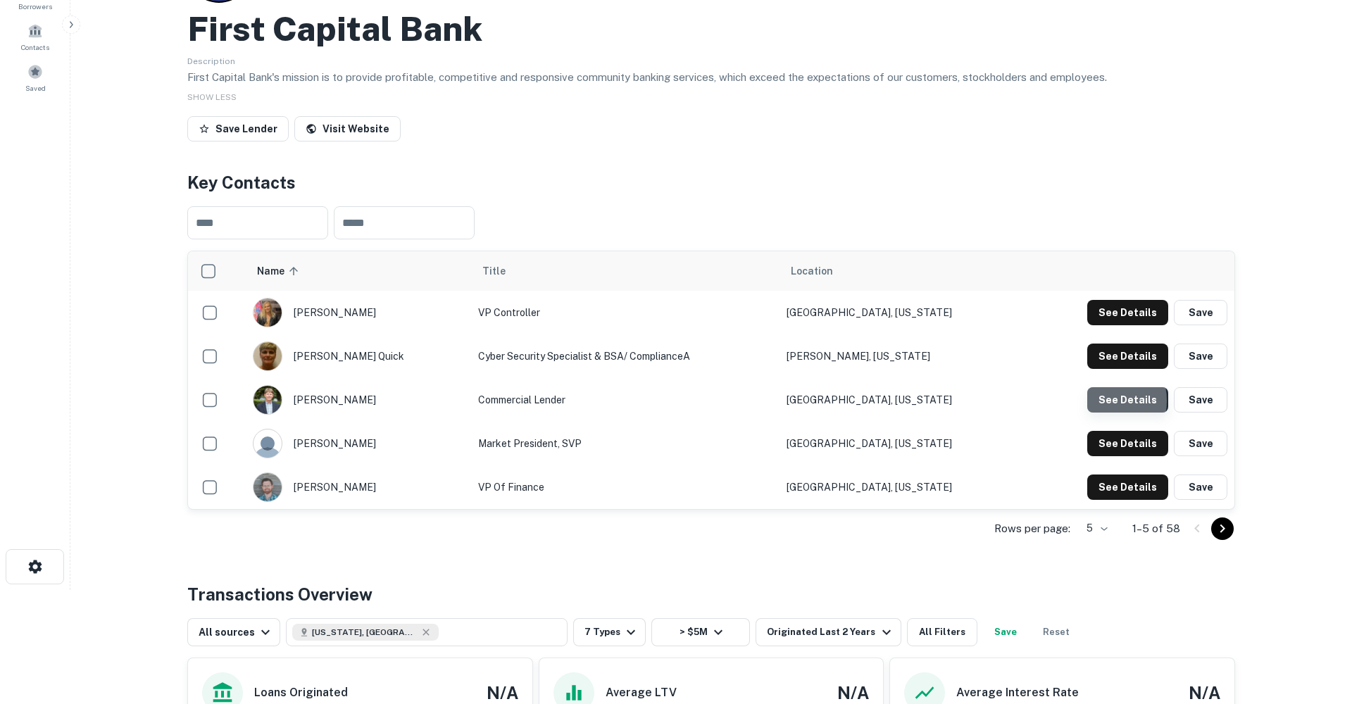
click at [1103, 400] on button "See Details" at bounding box center [1127, 399] width 81 height 25
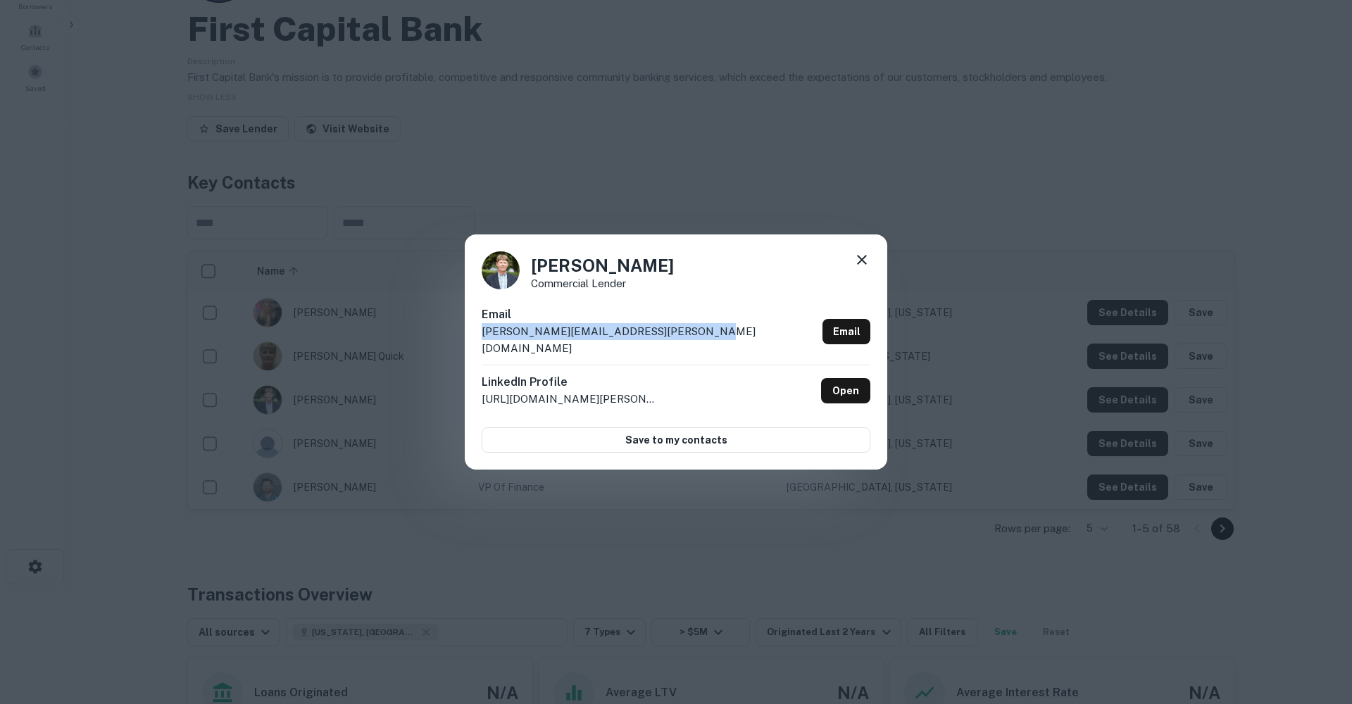
drag, startPoint x: 675, startPoint y: 340, endPoint x: 429, endPoint y: 342, distance: 246.5
click at [429, 342] on div "[PERSON_NAME] Commercial Lender Email [PERSON_NAME][EMAIL_ADDRESS][PERSON_NAME]…" at bounding box center [676, 352] width 1352 height 704
copy p "[PERSON_NAME][EMAIL_ADDRESS][PERSON_NAME][DOMAIN_NAME]"
